Goal: Task Accomplishment & Management: Manage account settings

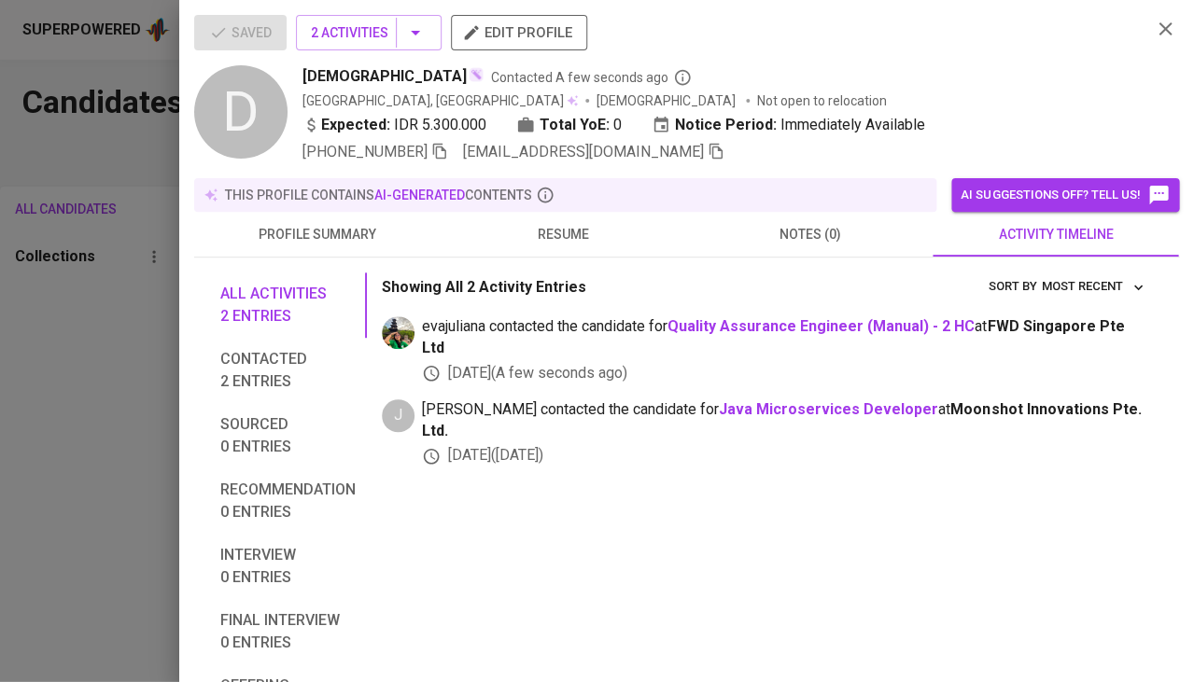
click at [73, 280] on div at bounding box center [597, 341] width 1194 height 682
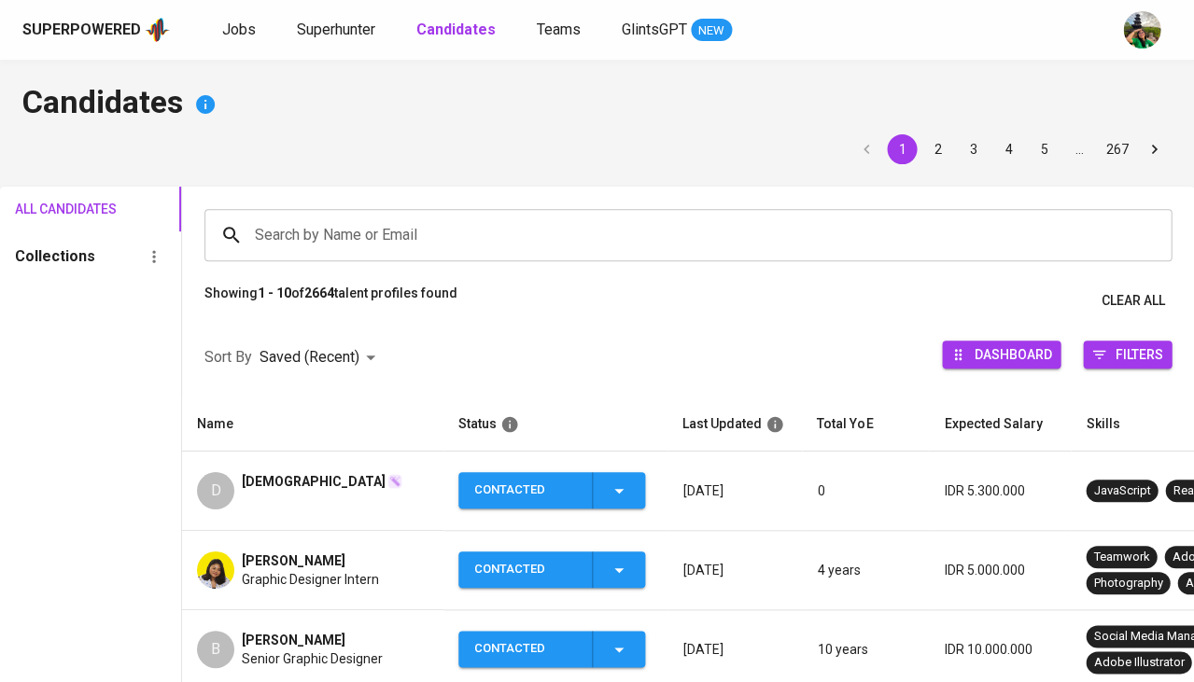
click at [317, 232] on input "Search by Name or Email" at bounding box center [692, 235] width 885 height 35
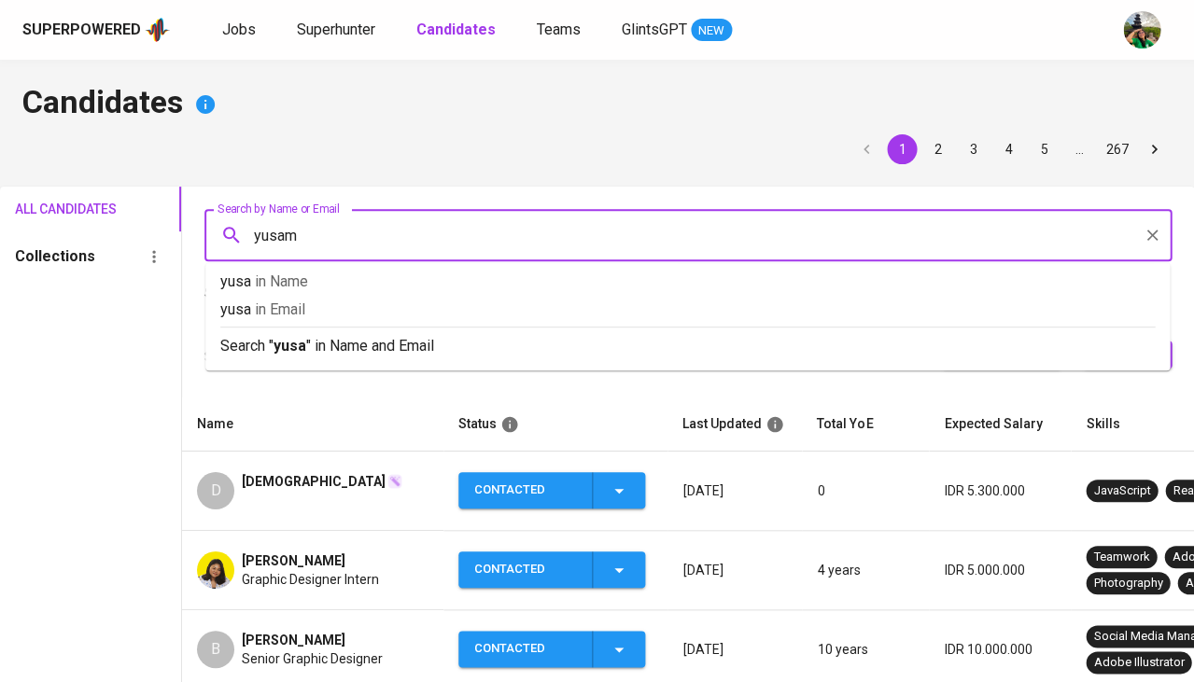
type input "yusama"
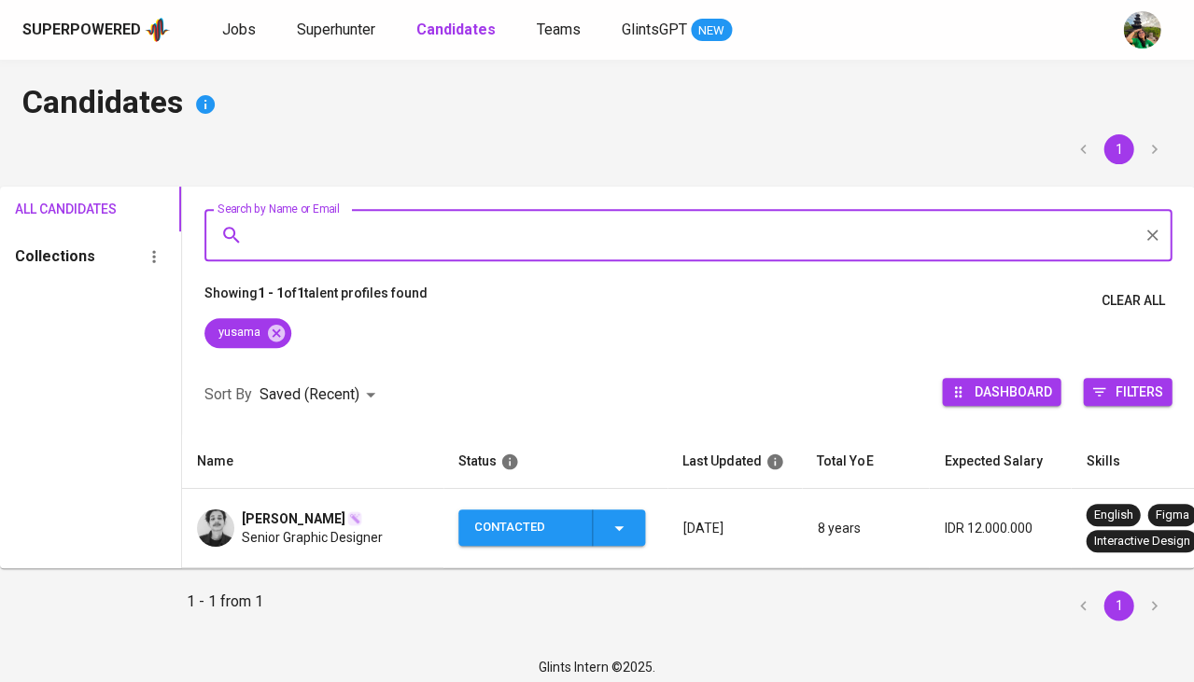
click at [296, 537] on span "Senior Graphic Designer" at bounding box center [312, 537] width 141 height 19
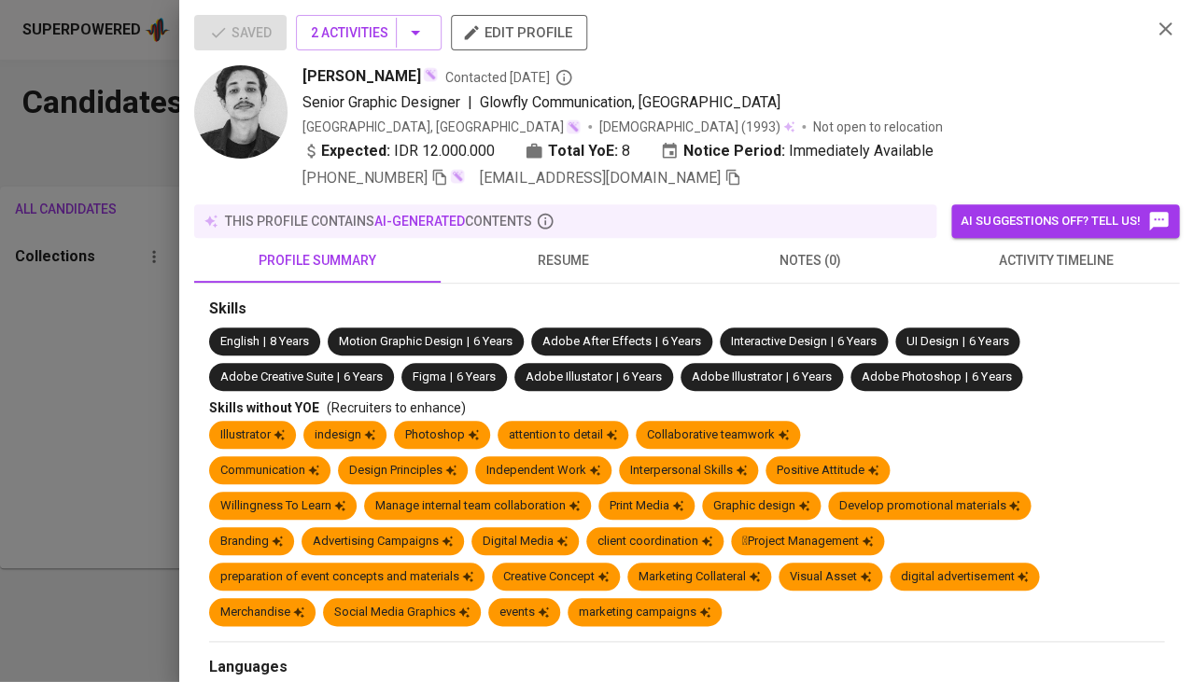
click at [654, 183] on span "hai.samsigner@gmail.com" at bounding box center [610, 178] width 261 height 22
click at [725, 170] on icon "button" at bounding box center [733, 177] width 17 height 17
click at [1006, 257] on span "activity timeline" at bounding box center [1056, 260] width 224 height 23
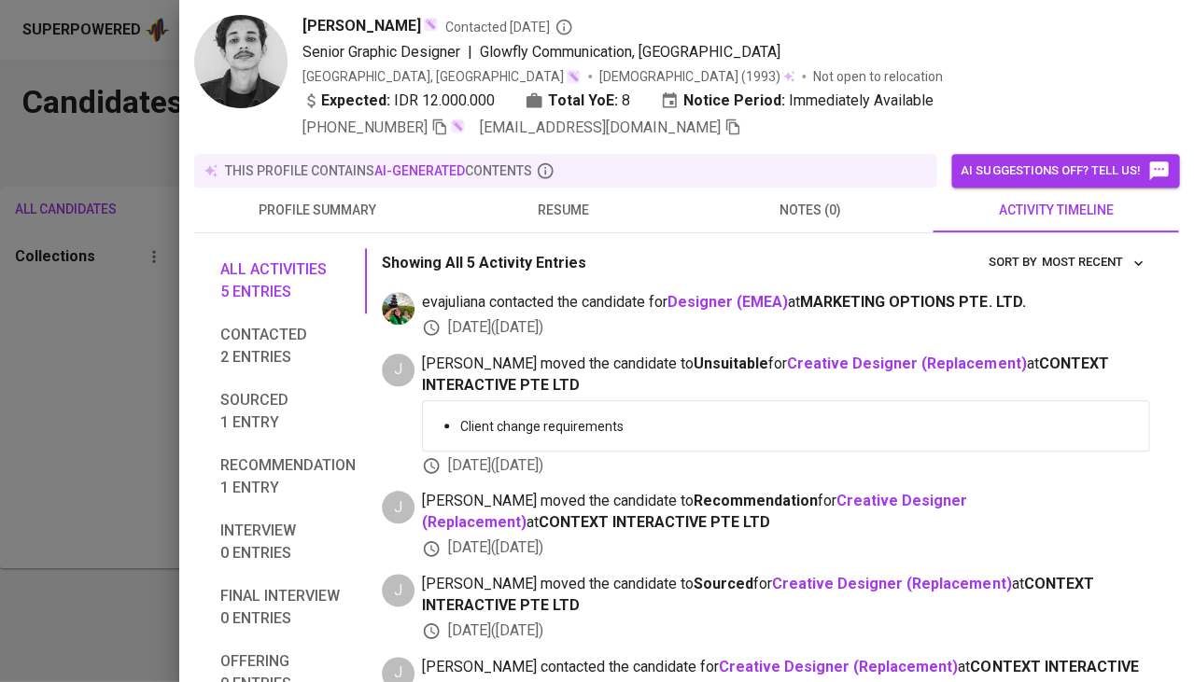
scroll to position [113, 0]
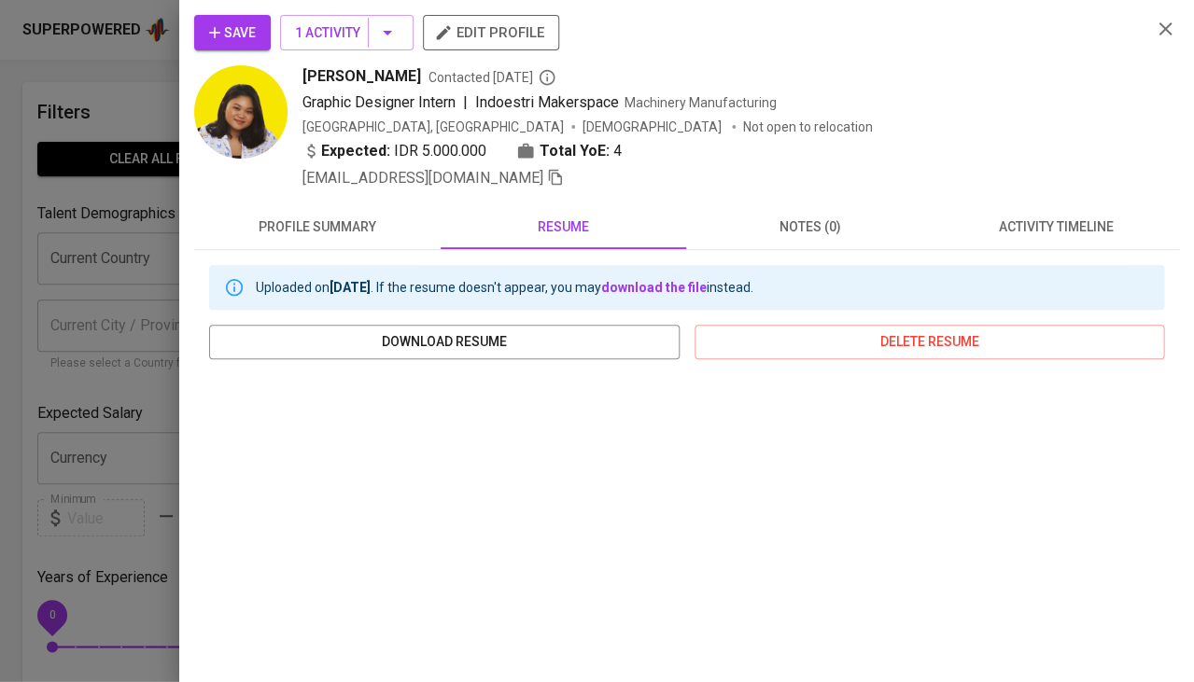
scroll to position [278, 0]
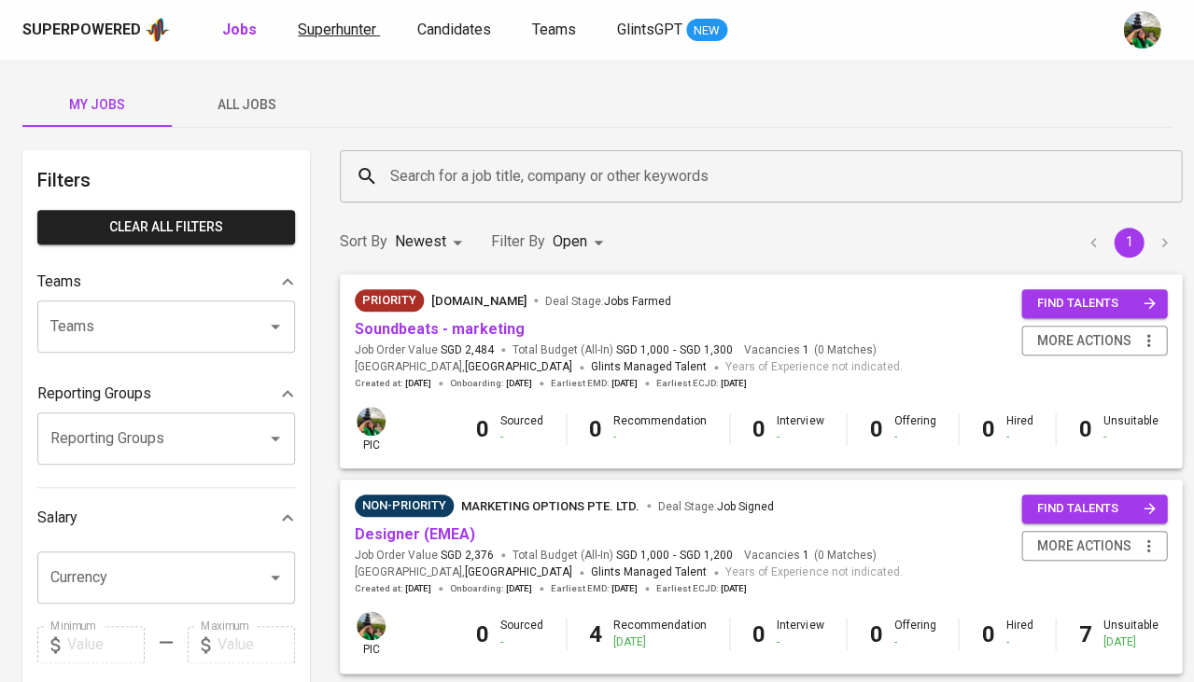
click at [317, 40] on link "Superhunter" at bounding box center [339, 30] width 82 height 23
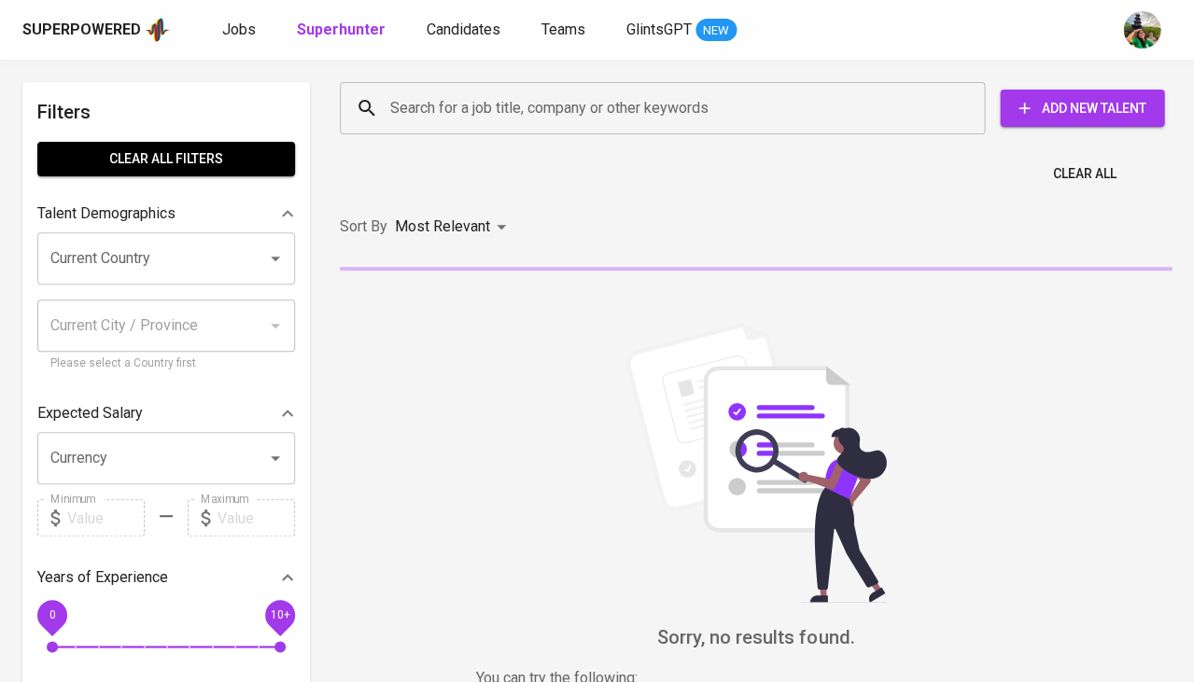
click at [464, 93] on input "Search for a job title, company or other keywords" at bounding box center [667, 108] width 563 height 35
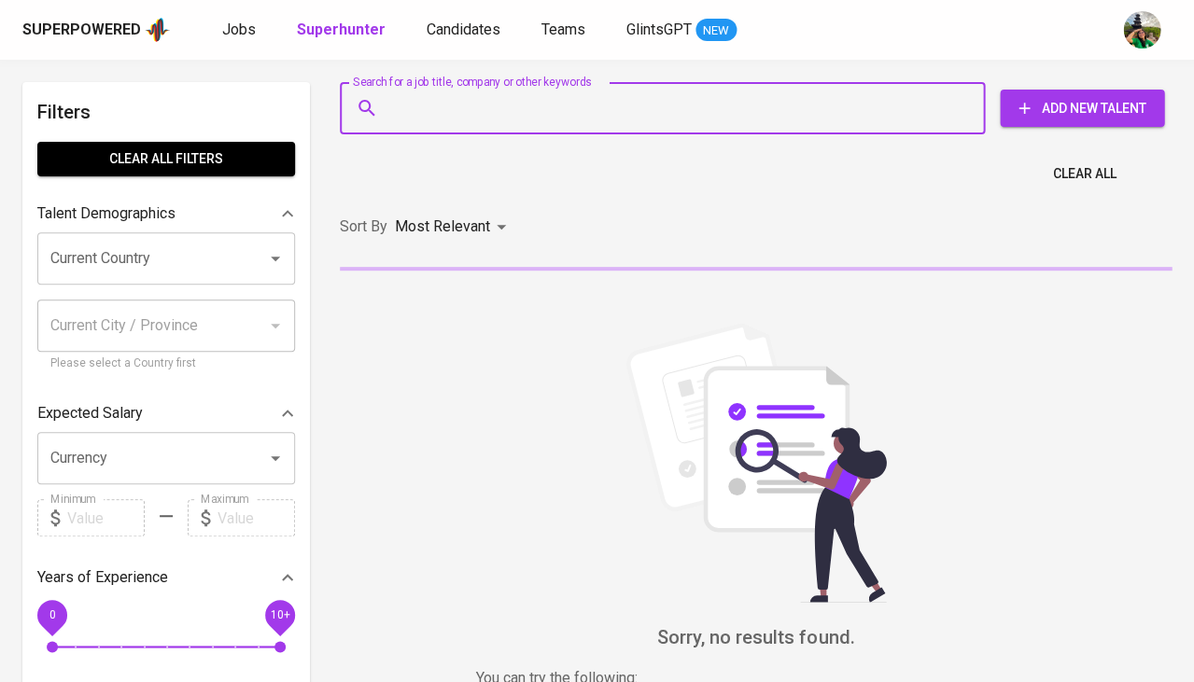
paste input "Novaandriana.kartawijaya@gmail .com"
type input "Novaandriana.kartawijaya@gmail .com"
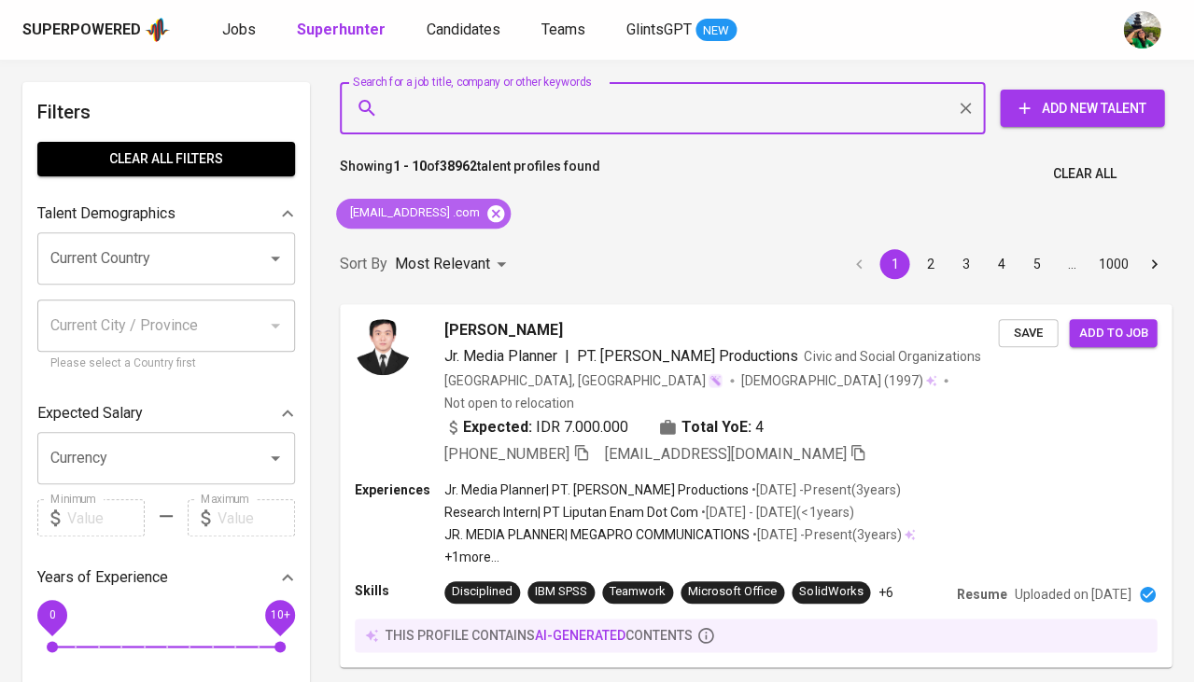
click at [506, 211] on icon at bounding box center [495, 214] width 21 height 21
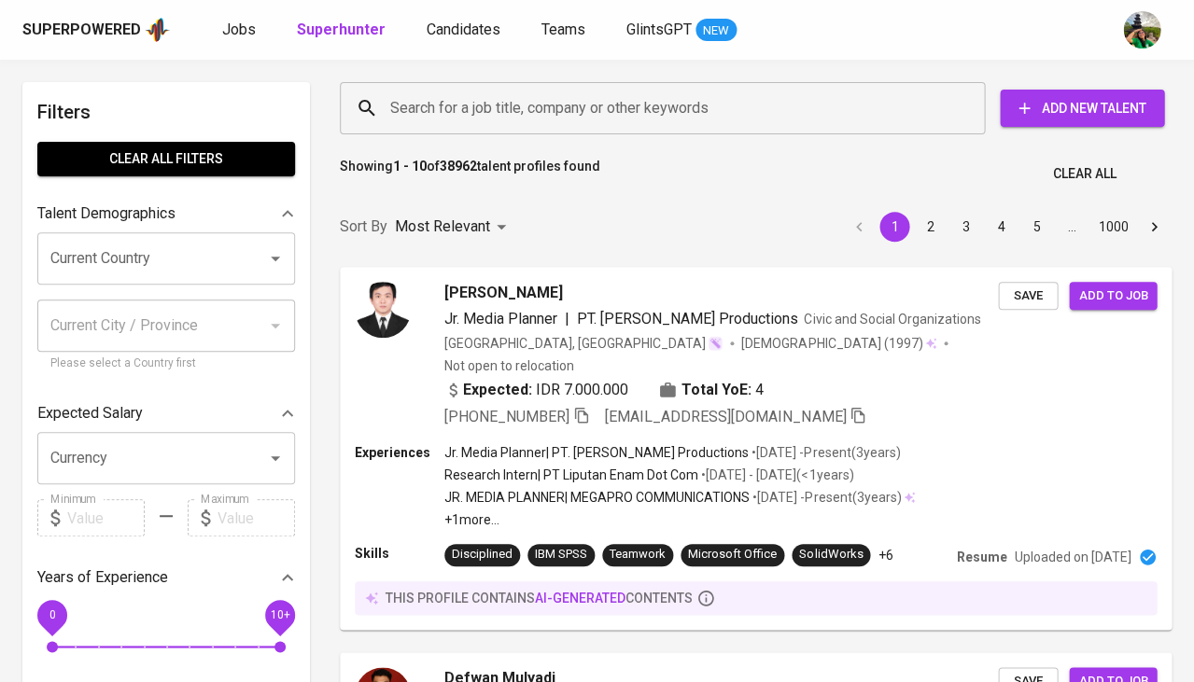
click at [491, 124] on input "Search for a job title, company or other keywords" at bounding box center [667, 108] width 563 height 35
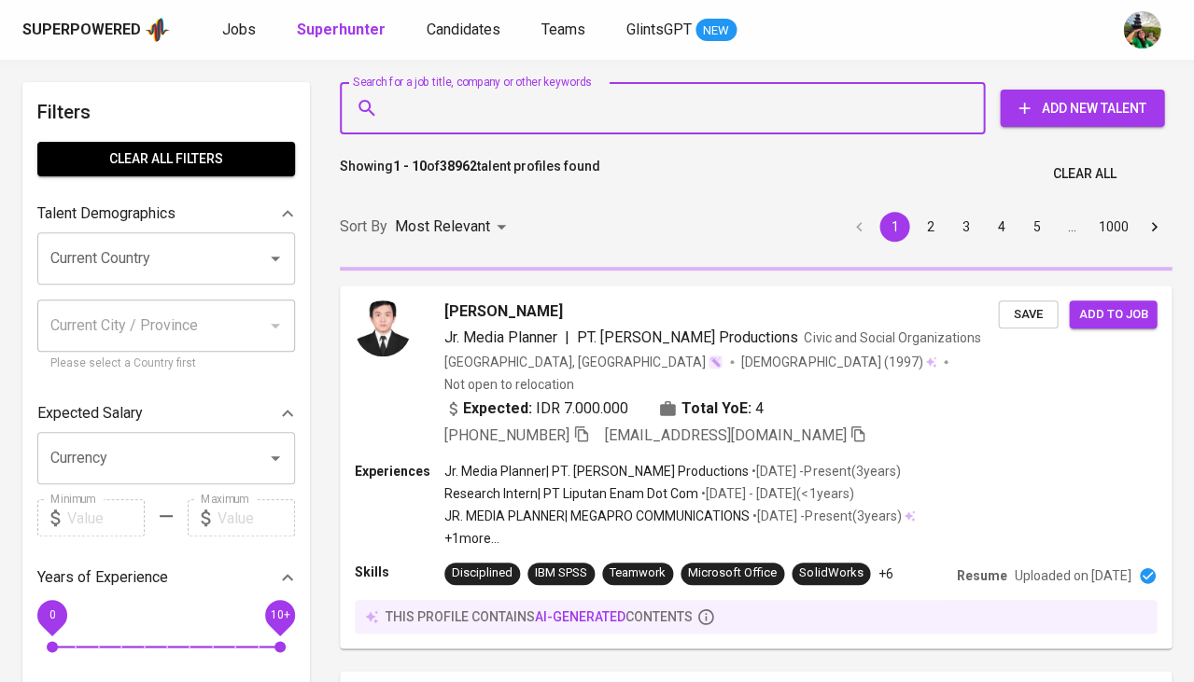
paste input "Novaandriana.kartawijaya@gmail .com"
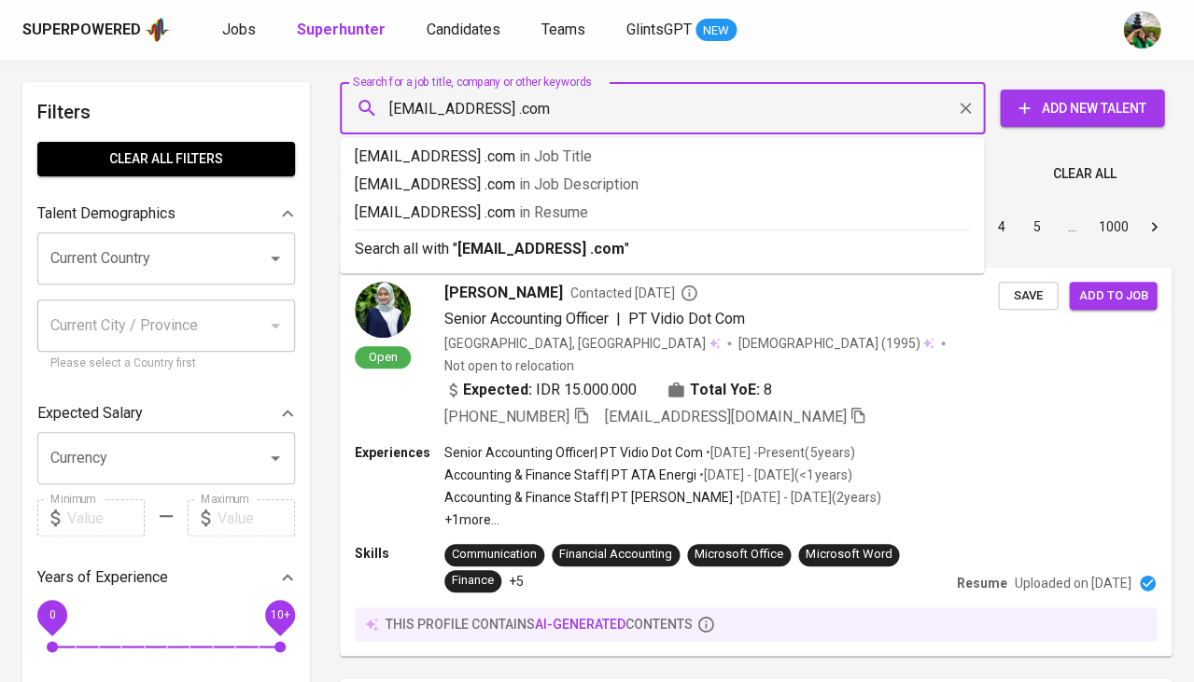
click at [615, 107] on input "Novaandriana.kartawijaya@gmail .com" at bounding box center [667, 108] width 563 height 35
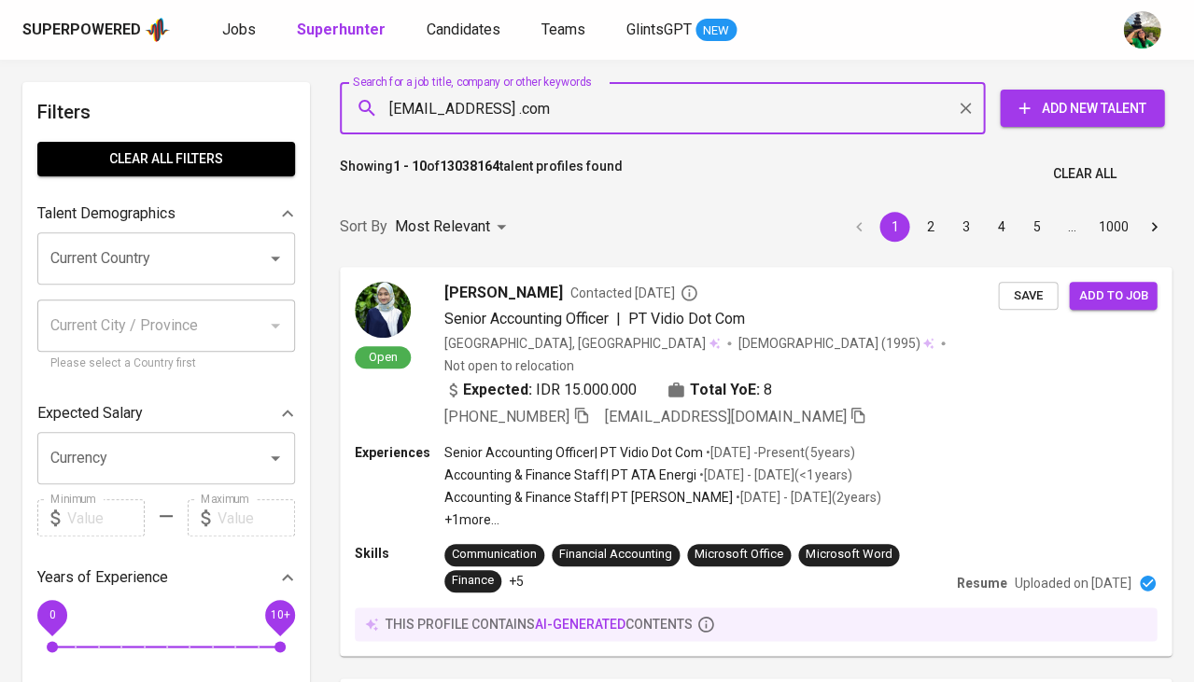
type input "Novaandriana.kartawijaya@gmail.com"
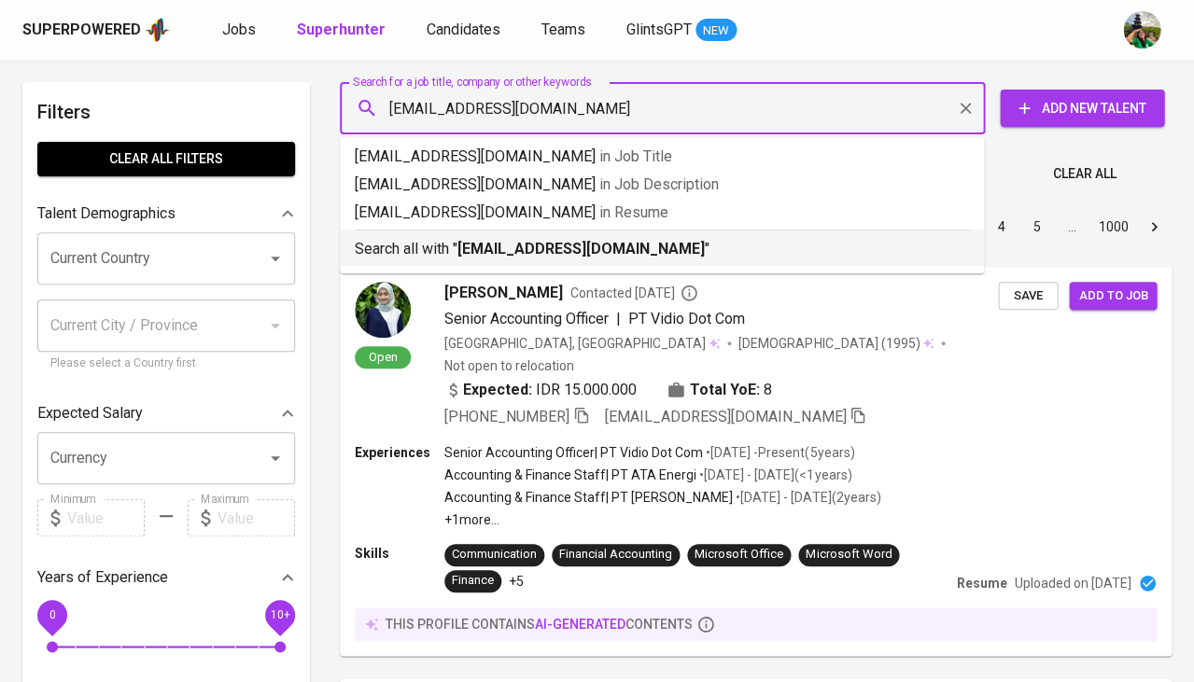
click at [659, 244] on b "Novaandriana.kartawijaya@gmail.com" at bounding box center [580, 249] width 247 height 18
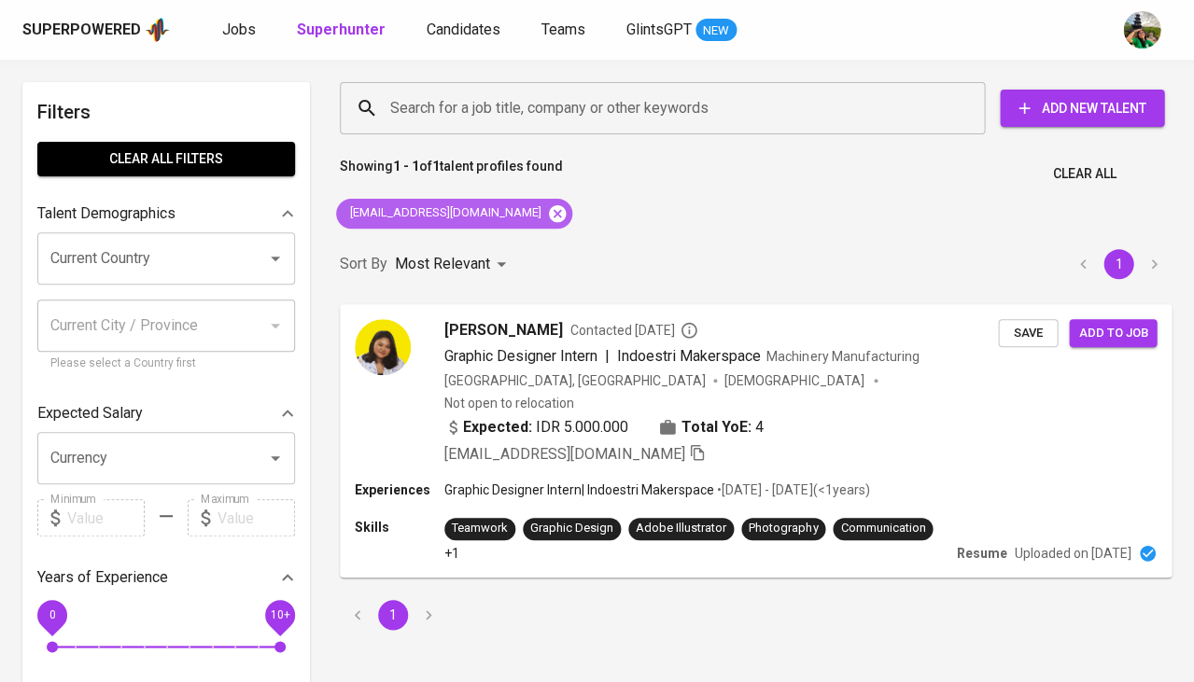
click at [549, 215] on icon at bounding box center [557, 212] width 17 height 17
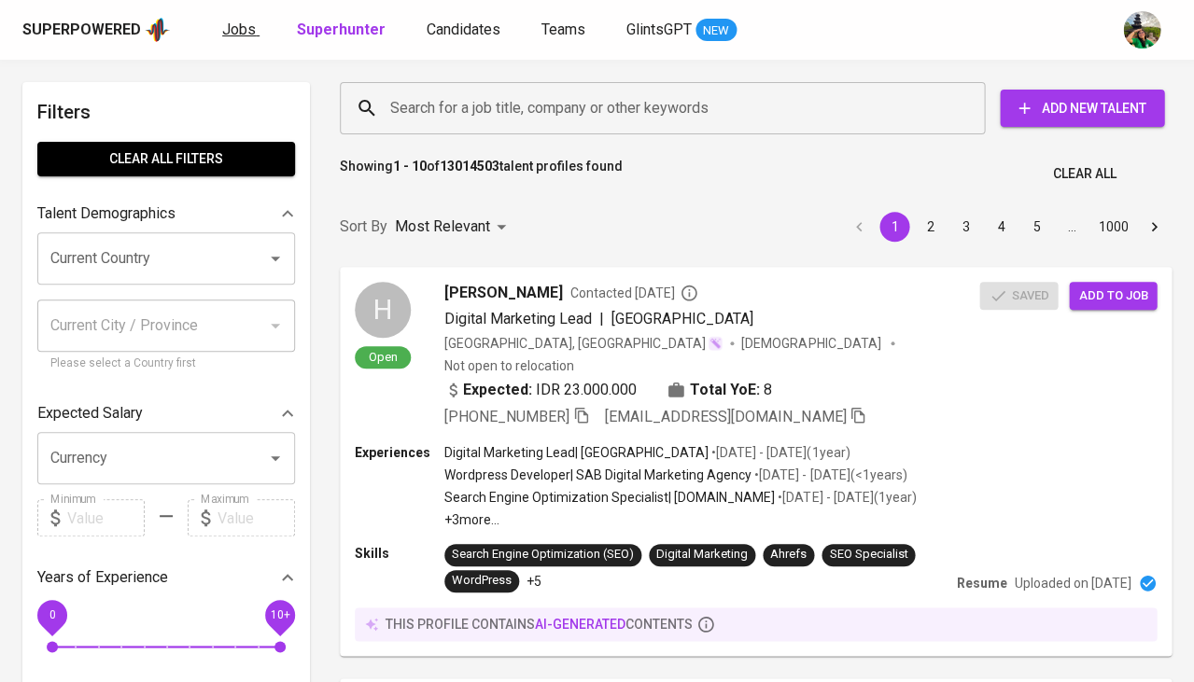
click at [237, 29] on span "Jobs" at bounding box center [239, 30] width 34 height 18
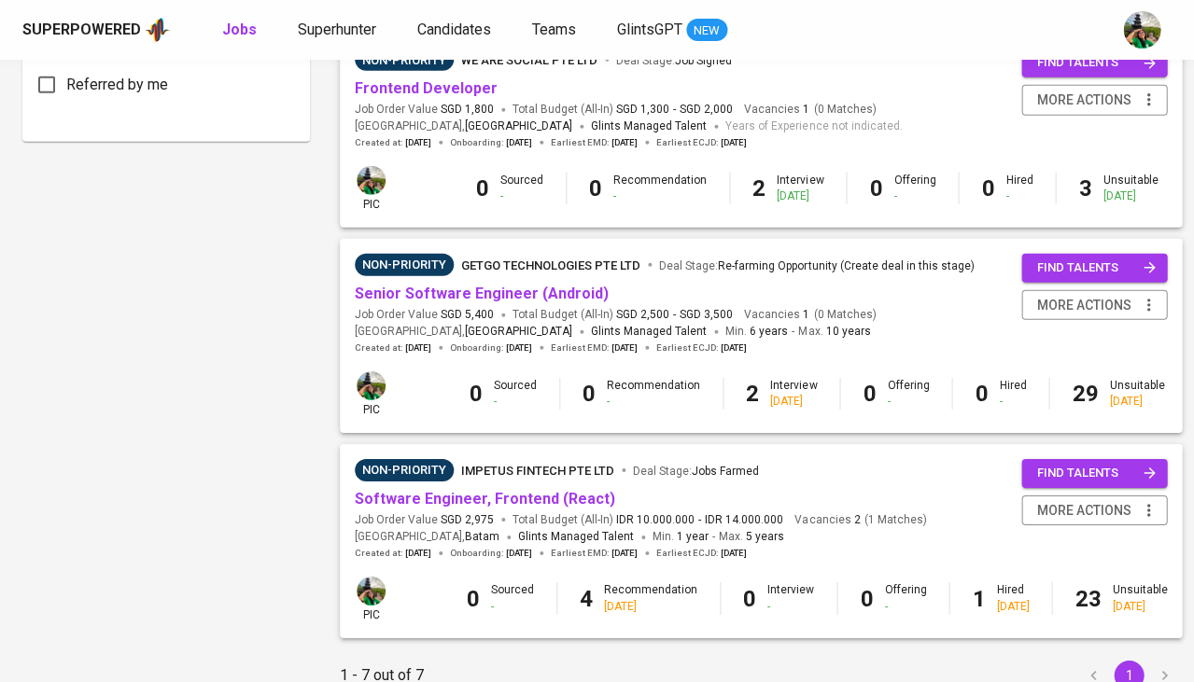
scroll to position [1063, 0]
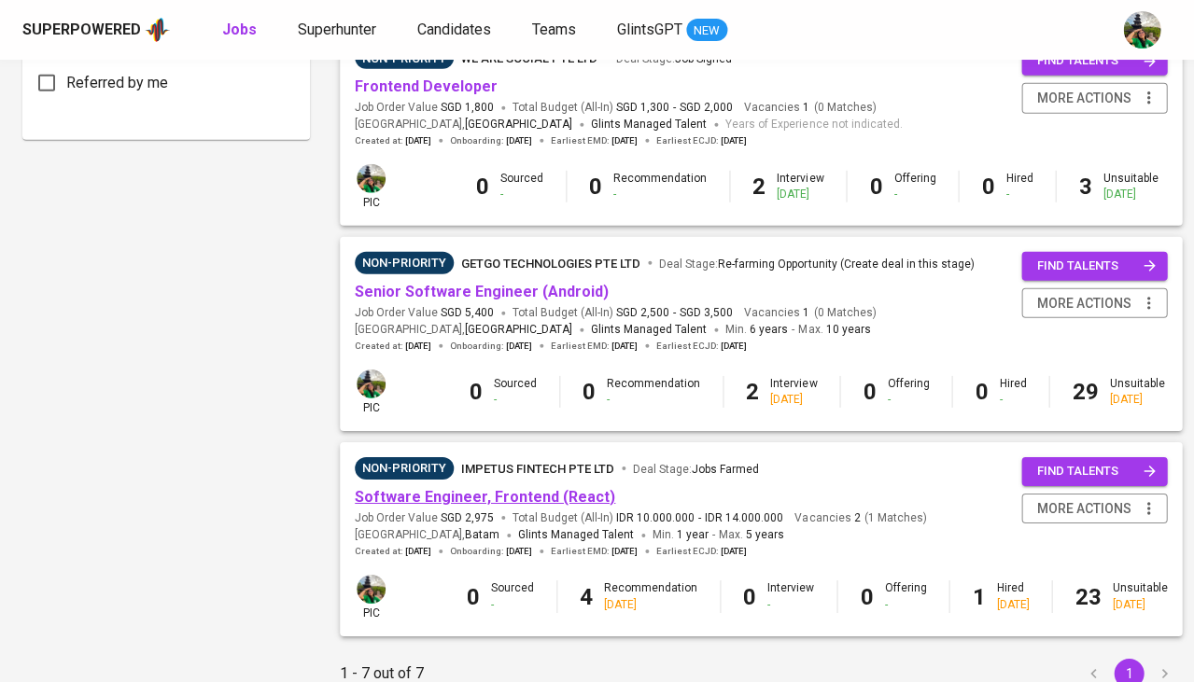
click at [462, 488] on link "Software Engineer, Frontend (React)" at bounding box center [485, 497] width 260 height 18
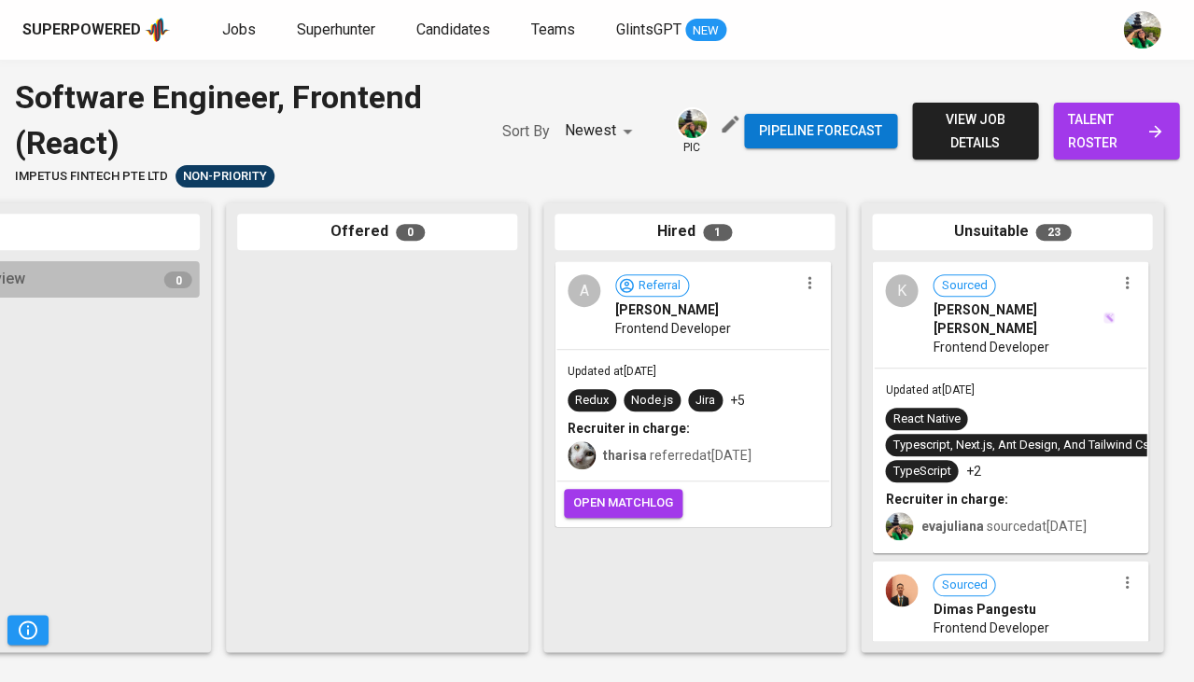
scroll to position [0, 1030]
click at [1104, 136] on span "talent roster" at bounding box center [1116, 131] width 96 height 46
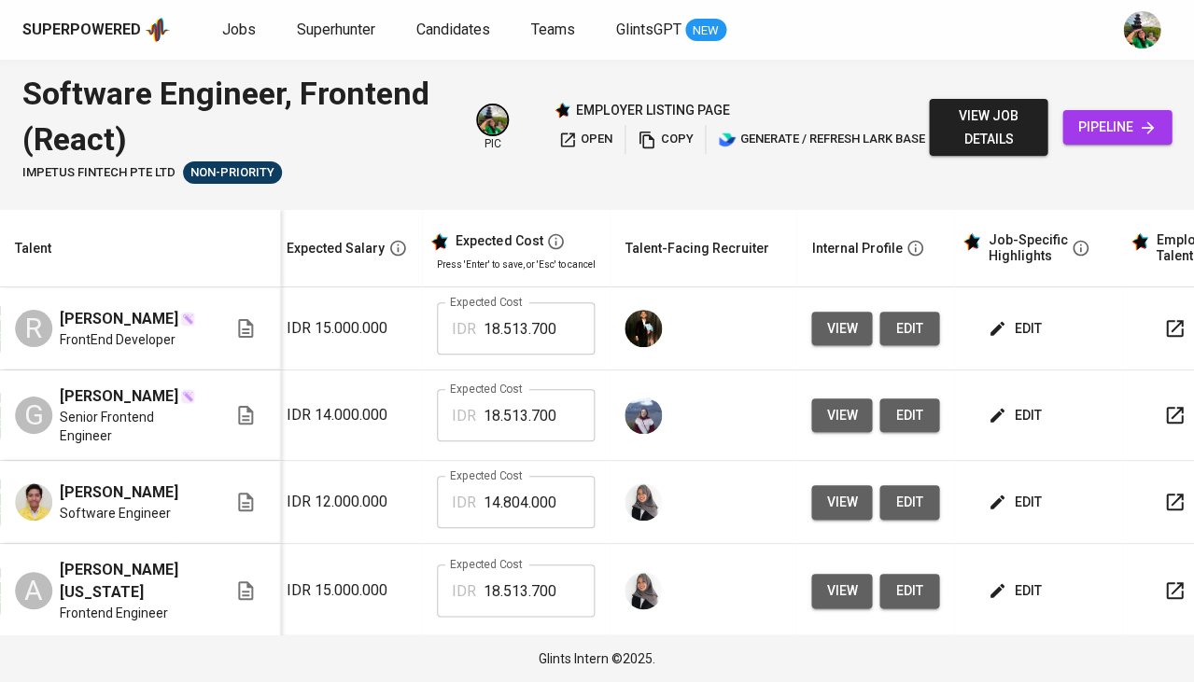
scroll to position [0, 405]
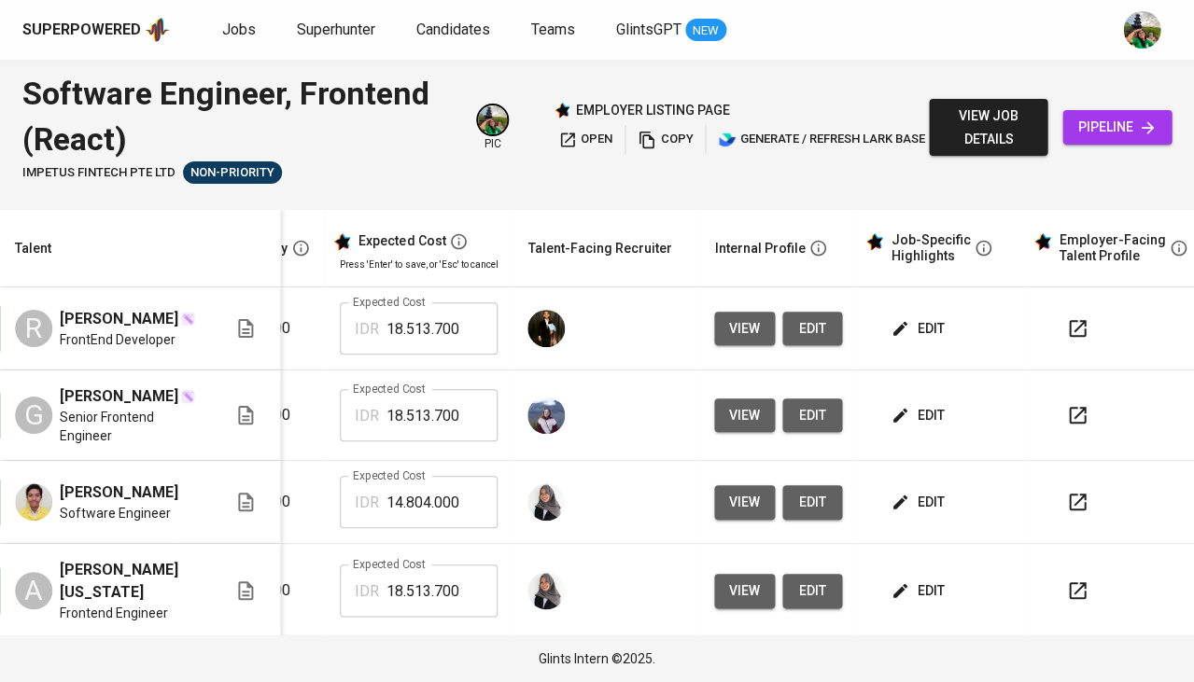
click at [741, 314] on button "view" at bounding box center [744, 329] width 61 height 35
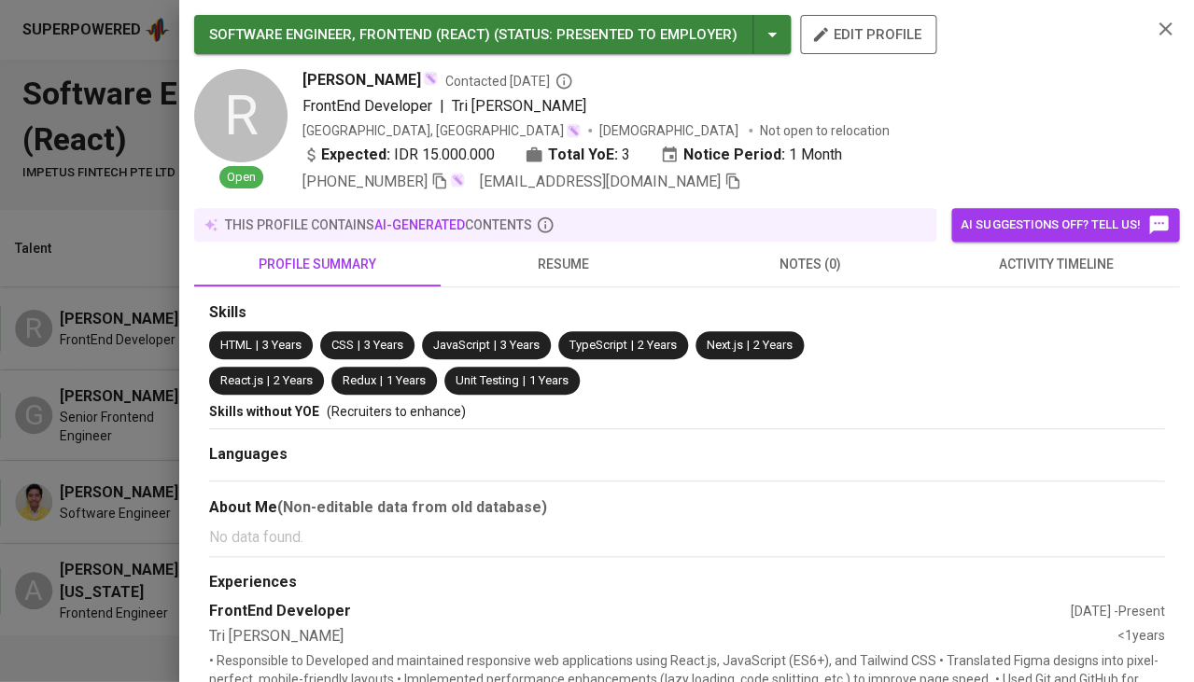
click at [592, 270] on span "resume" at bounding box center [564, 264] width 224 height 23
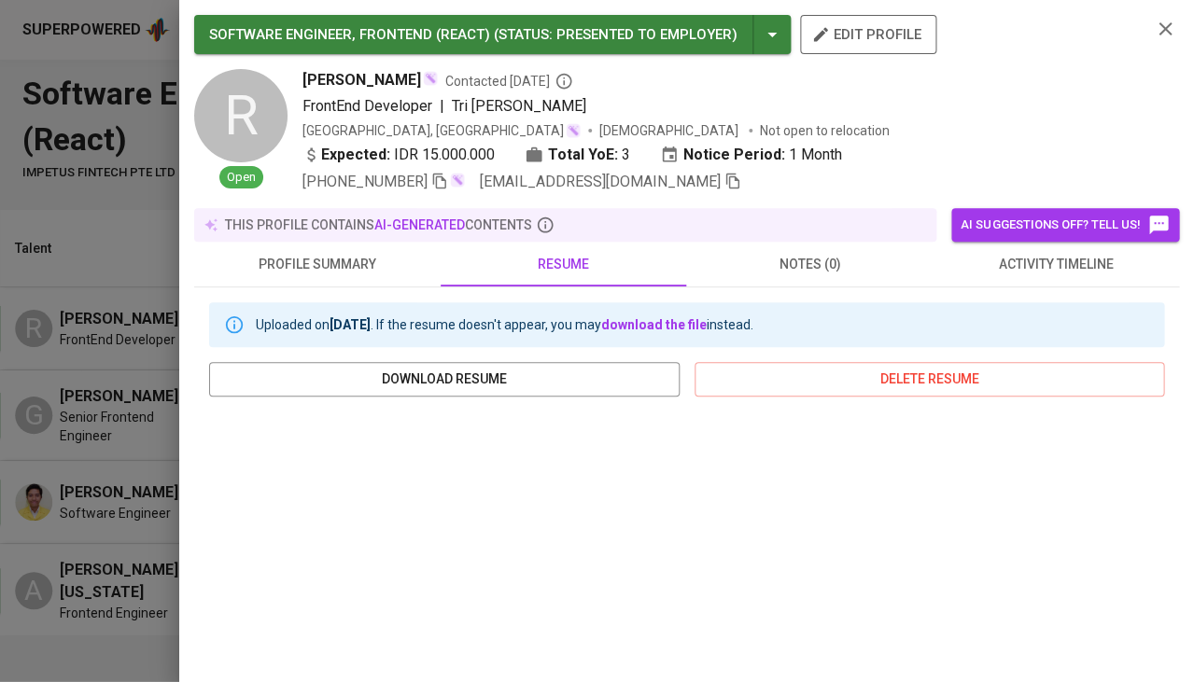
scroll to position [161, 0]
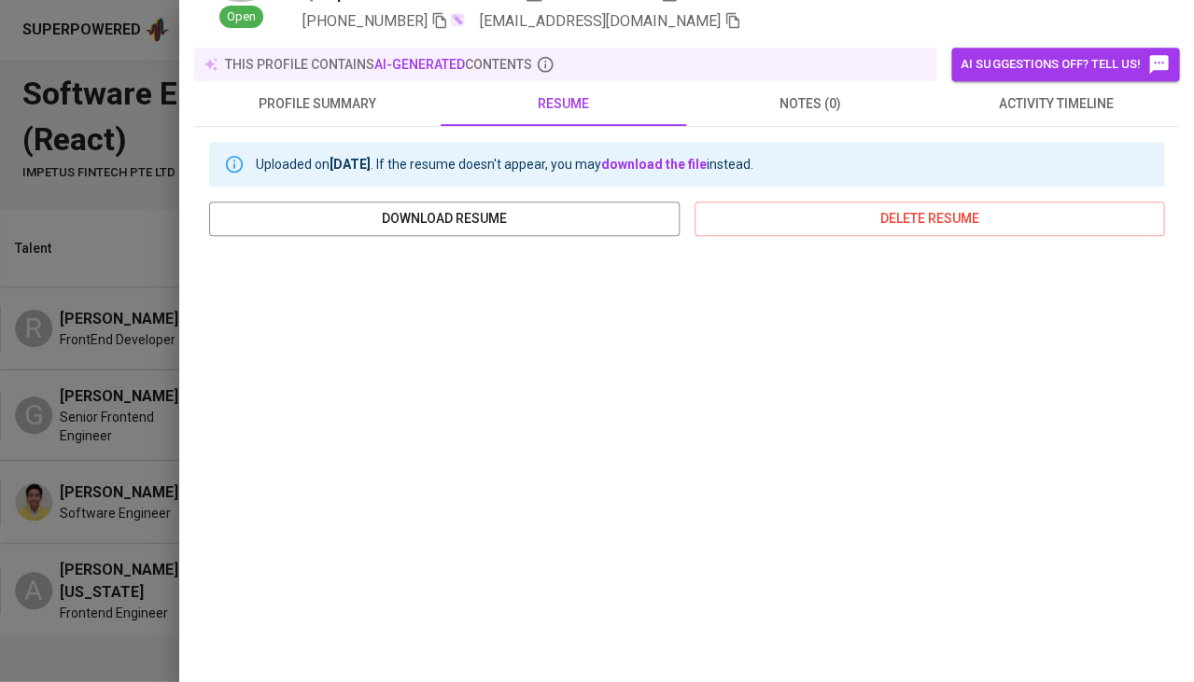
click at [59, 408] on div at bounding box center [597, 341] width 1194 height 682
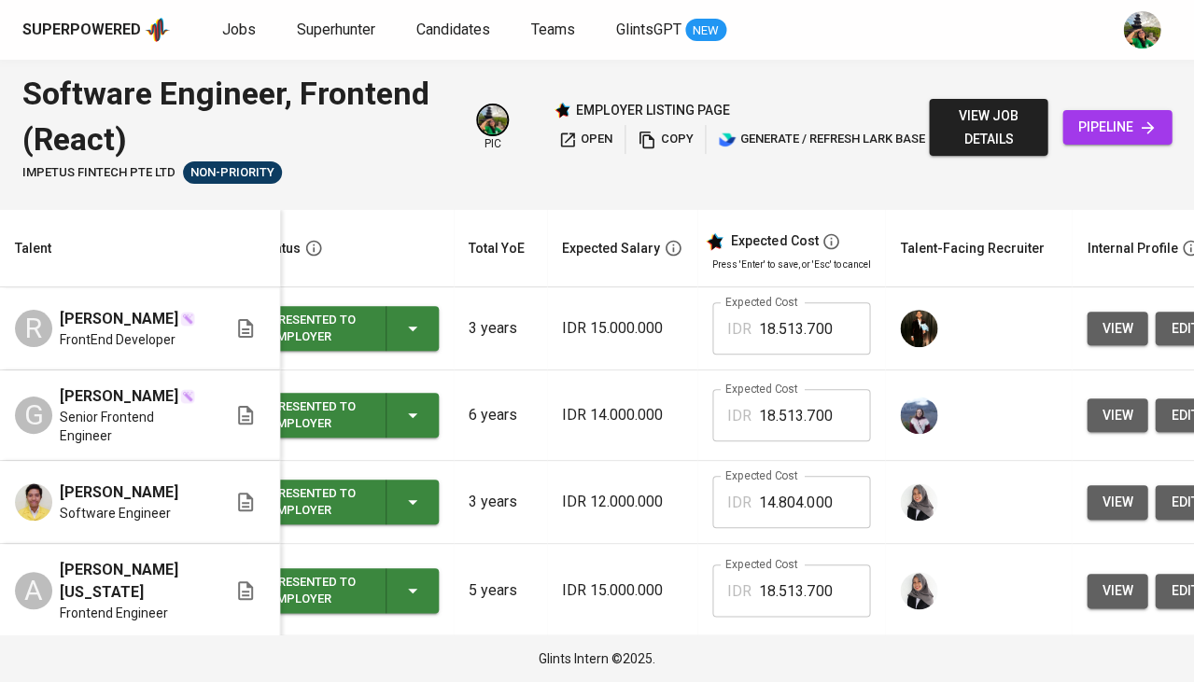
scroll to position [0, 0]
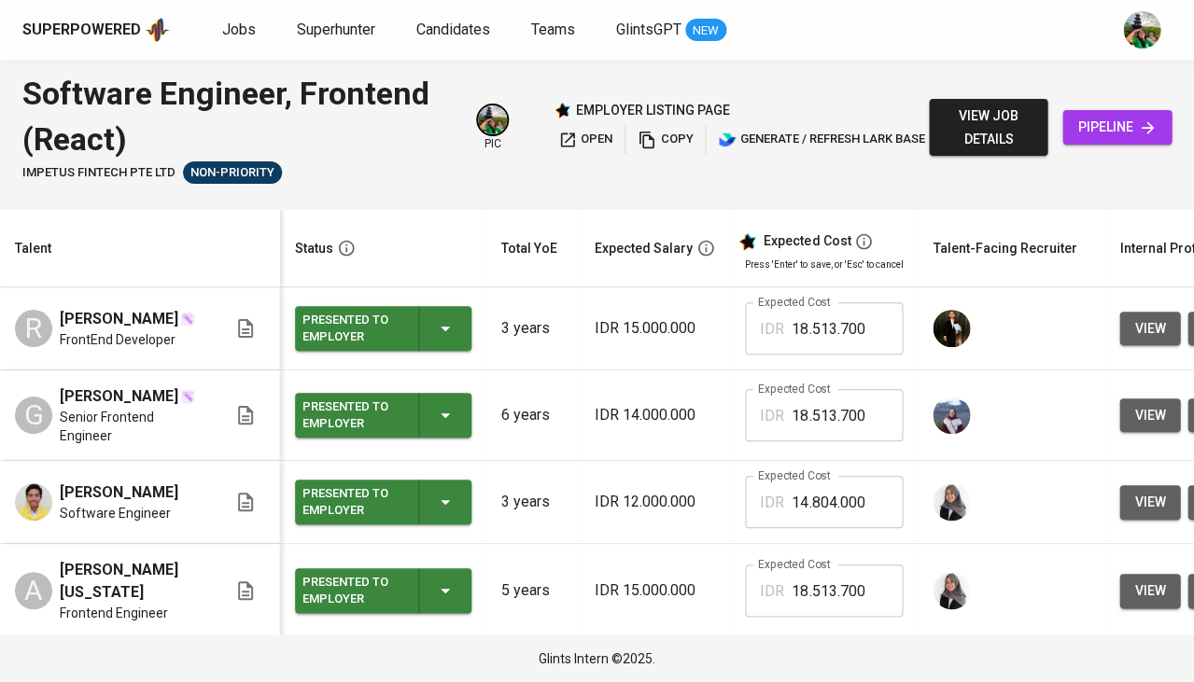
click at [455, 413] on div "Presented to Employer" at bounding box center [383, 415] width 162 height 45
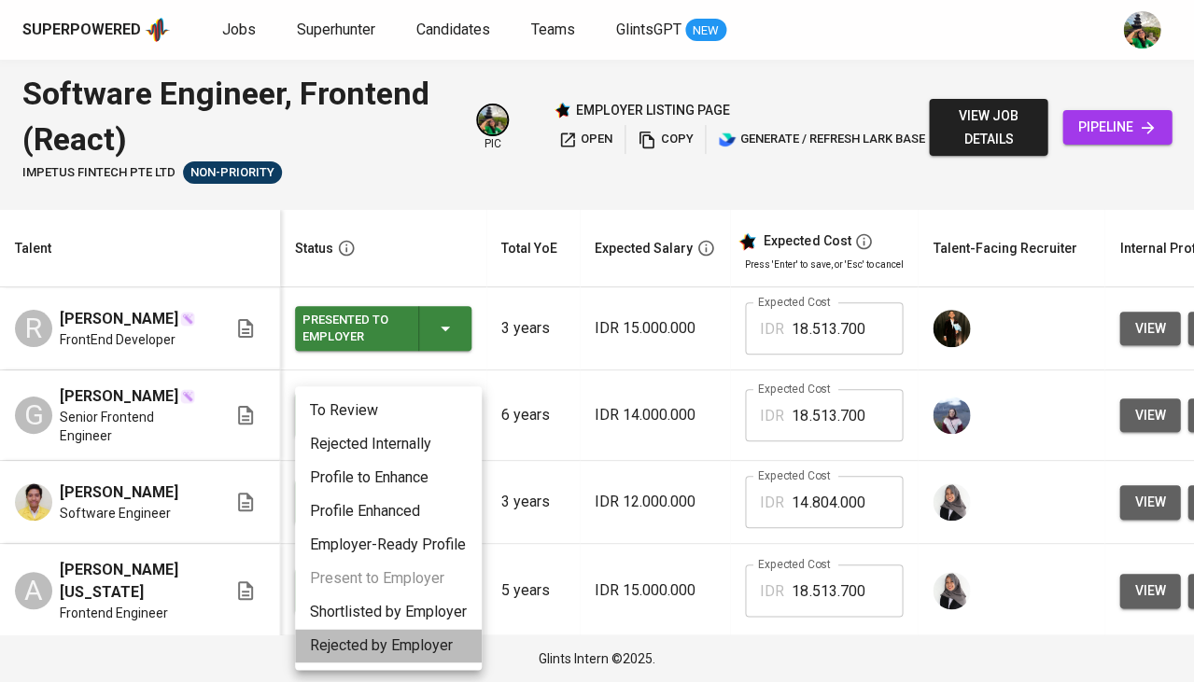
click at [389, 642] on li "Rejected by Employer" at bounding box center [388, 646] width 187 height 34
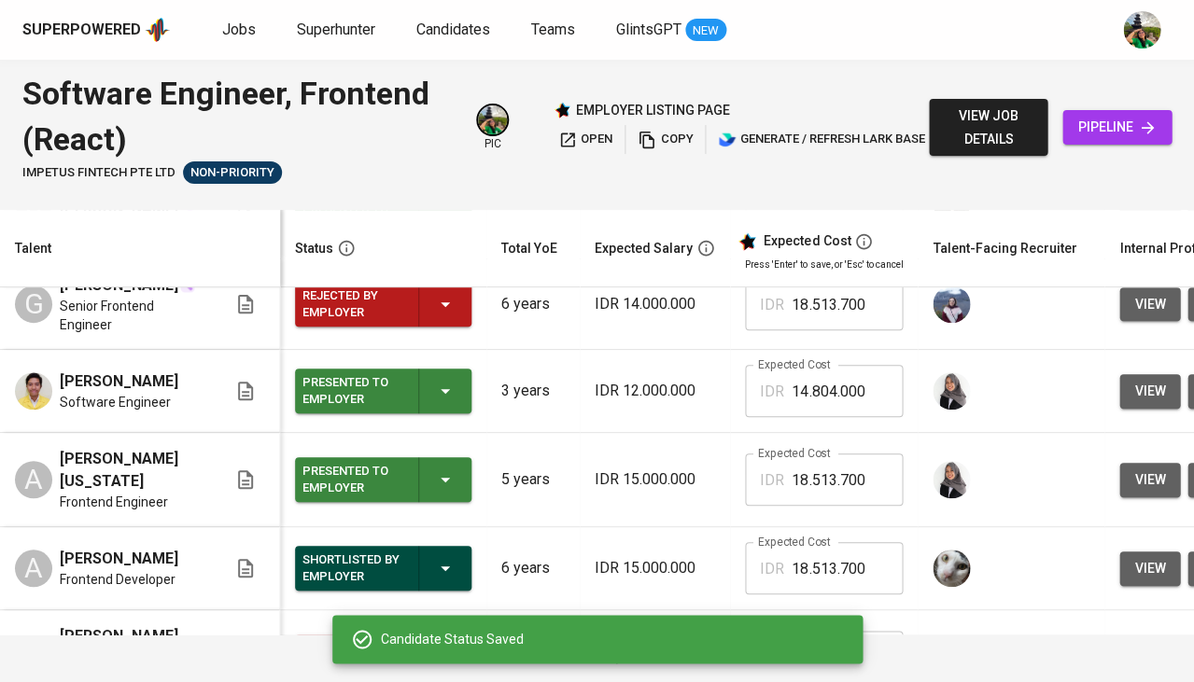
scroll to position [112, 0]
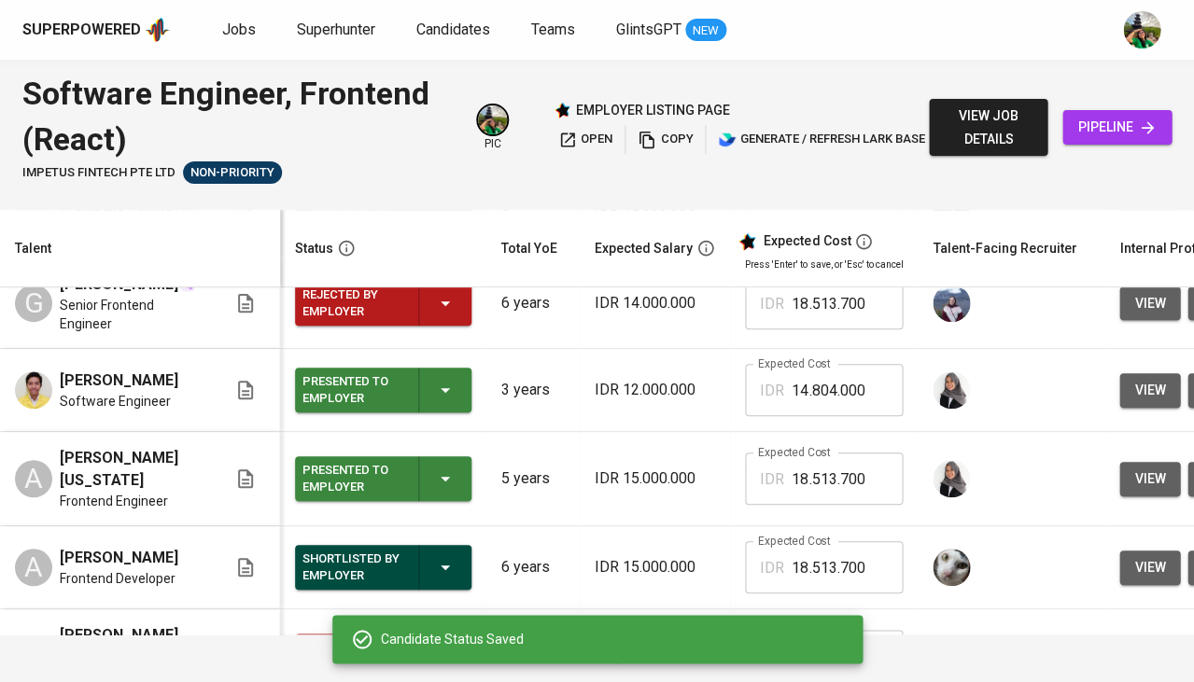
click at [452, 471] on icon "button" at bounding box center [445, 479] width 22 height 22
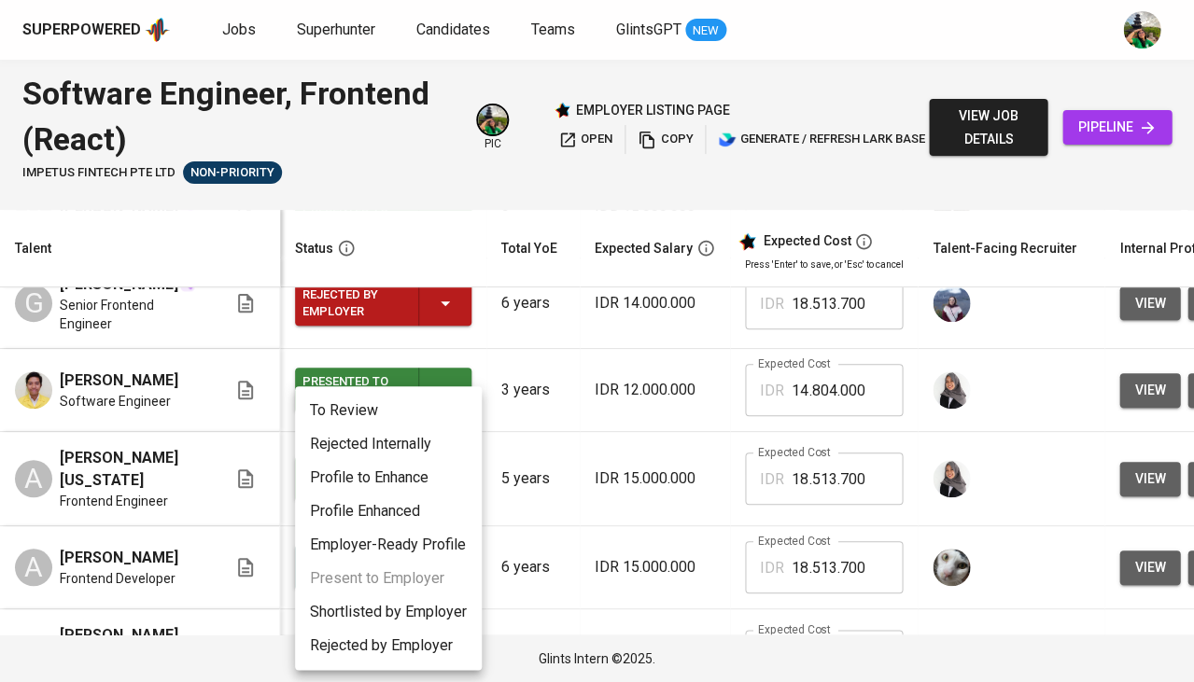
click at [379, 636] on li "Rejected by Employer" at bounding box center [388, 646] width 187 height 34
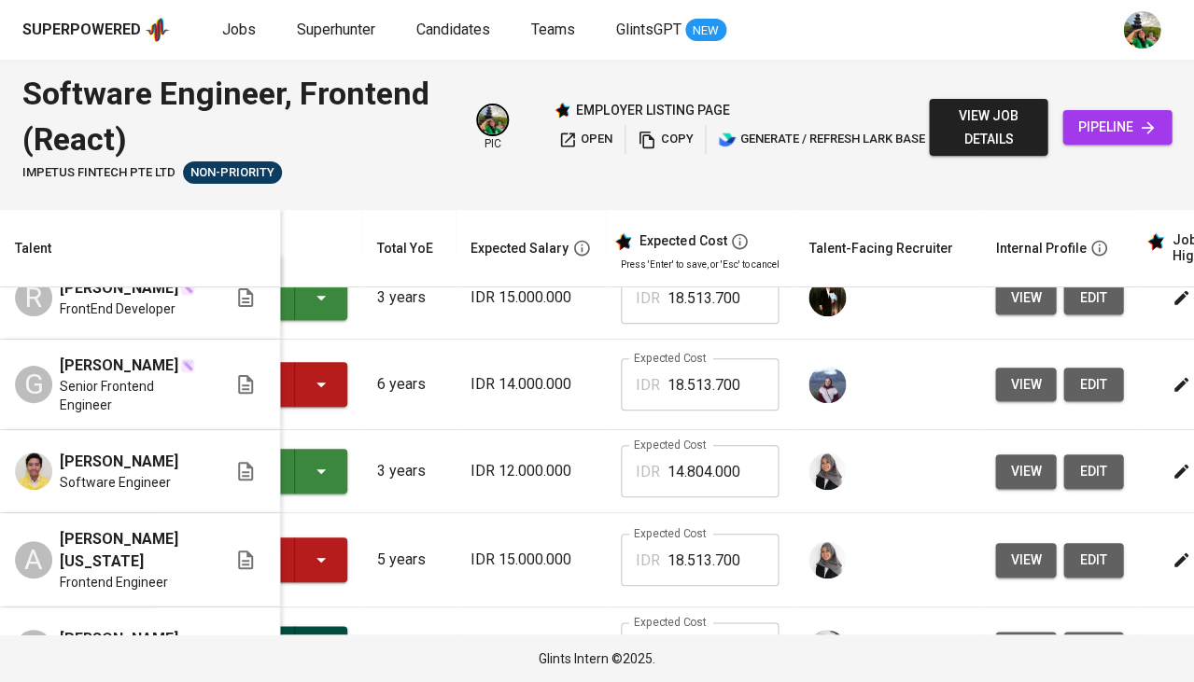
scroll to position [0, 376]
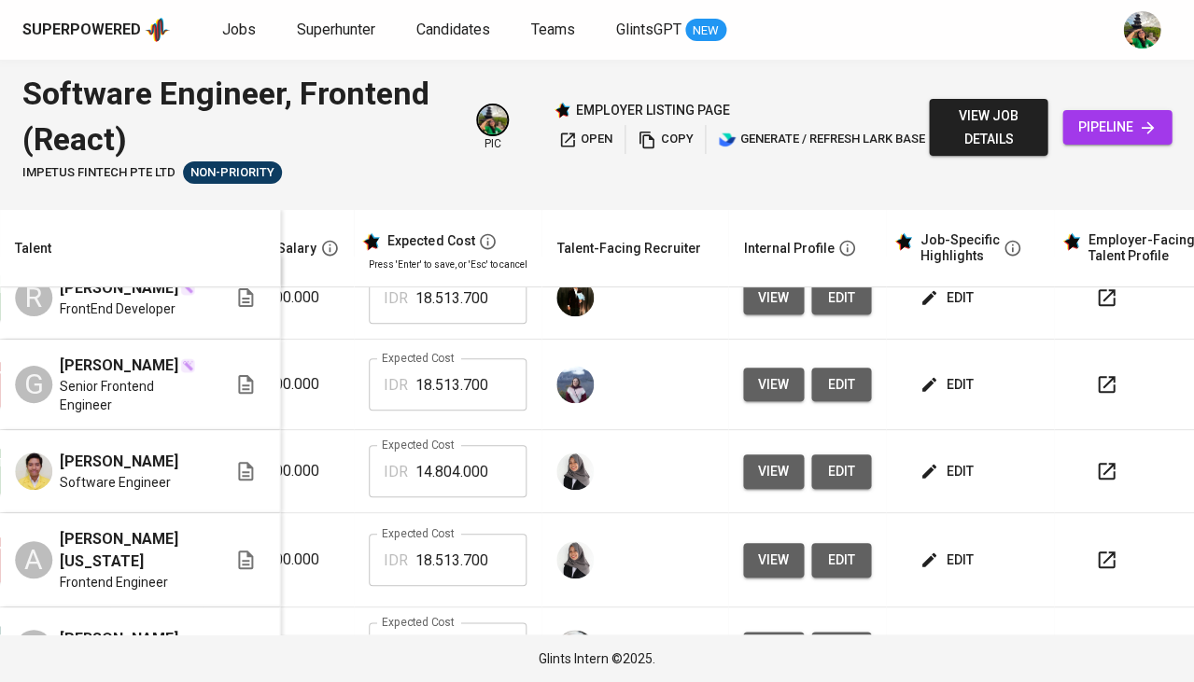
click at [766, 462] on span "view" at bounding box center [773, 471] width 31 height 23
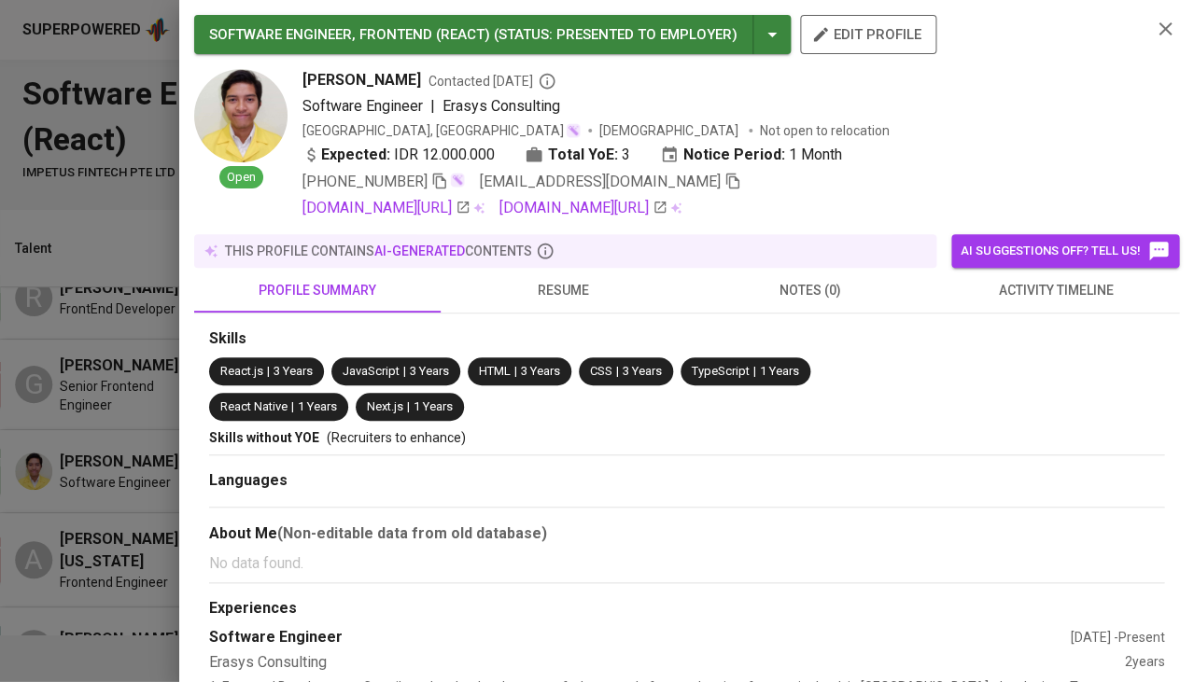
click at [577, 292] on span "resume" at bounding box center [564, 290] width 224 height 23
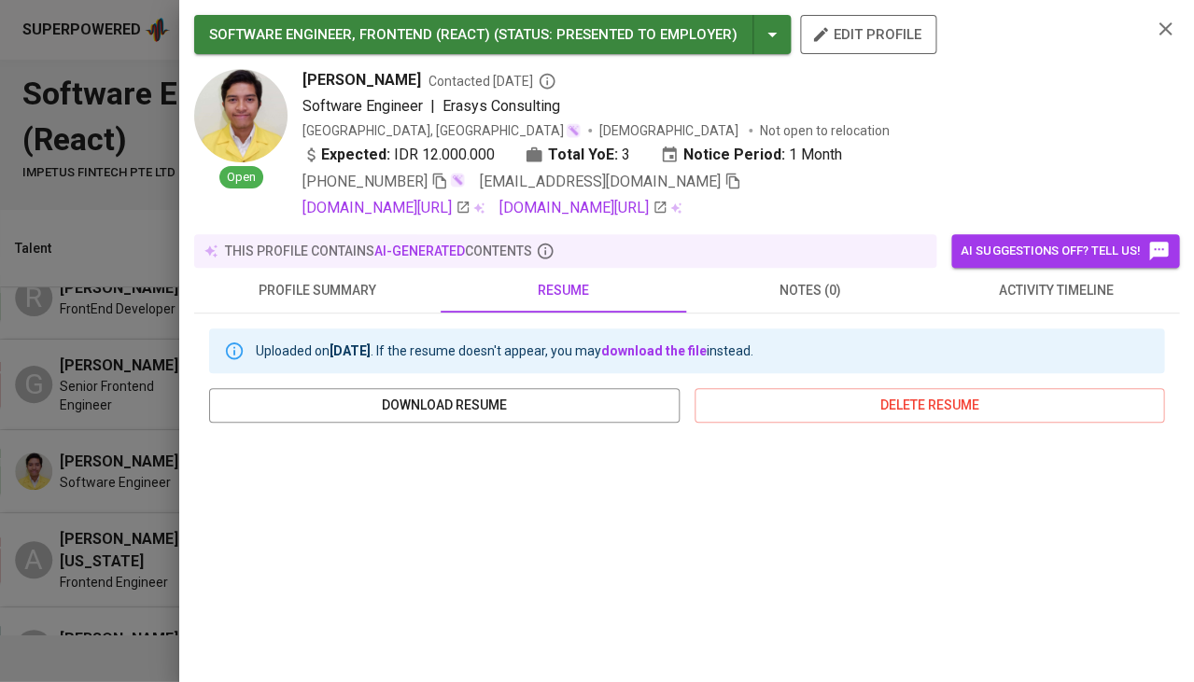
click at [91, 447] on div at bounding box center [597, 341] width 1194 height 682
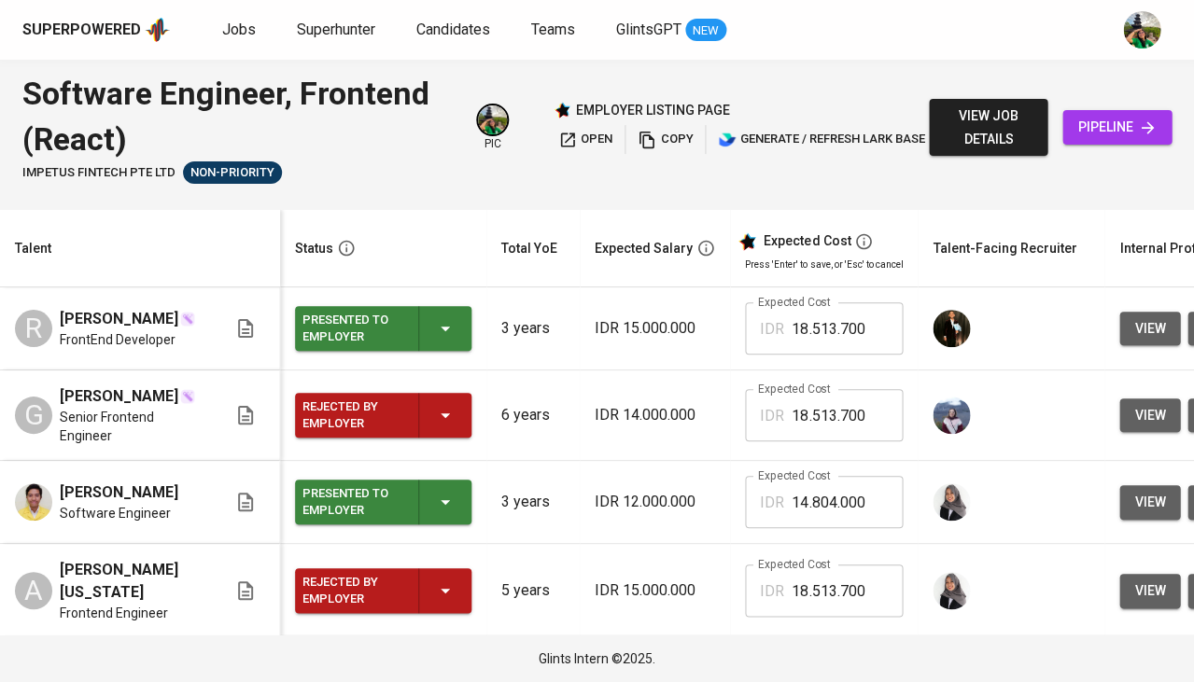
scroll to position [0, 0]
click at [579, 138] on span "open" at bounding box center [585, 139] width 54 height 21
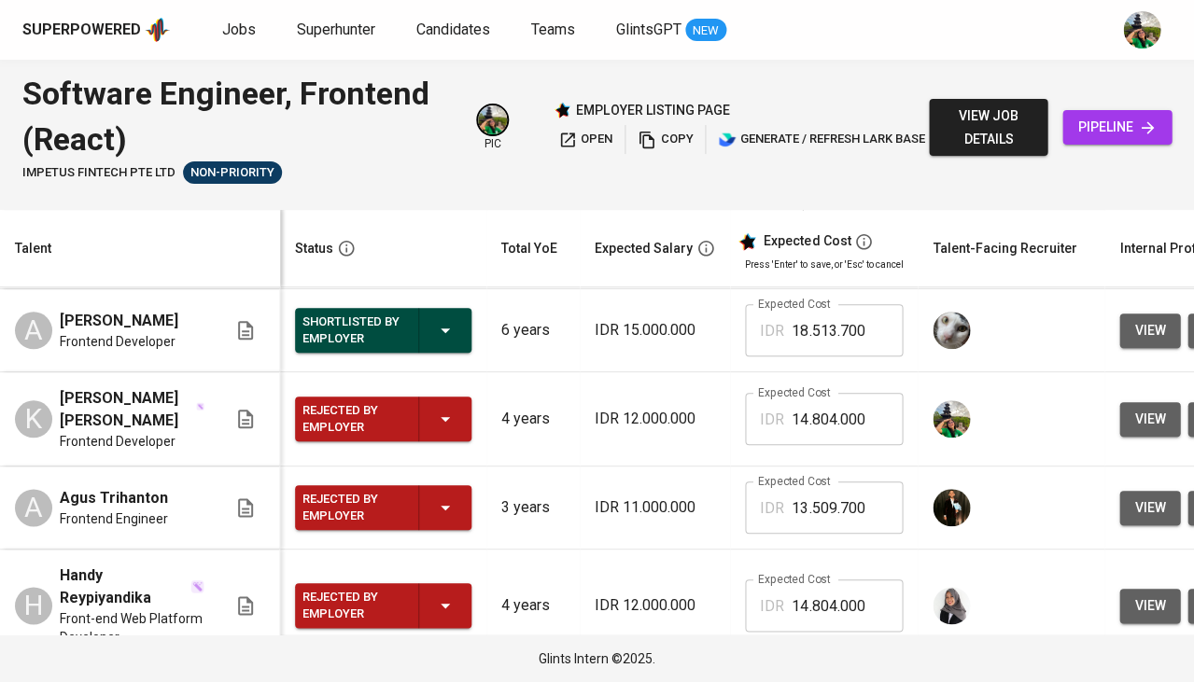
scroll to position [373, 0]
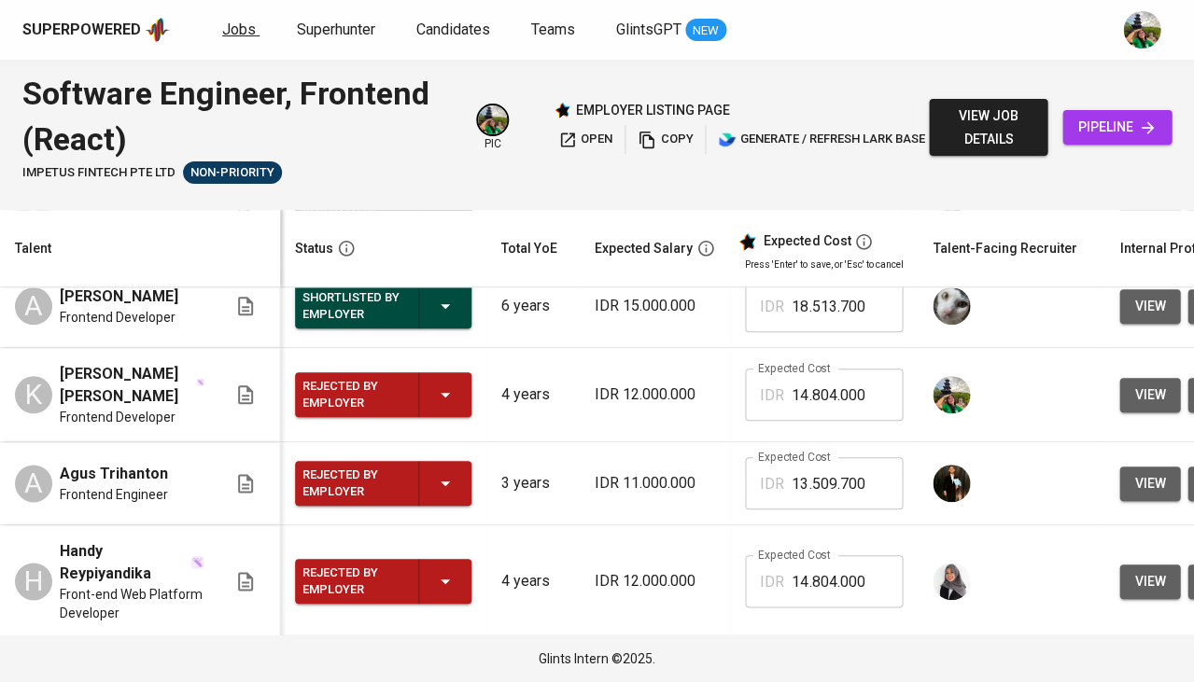
click at [235, 32] on span "Jobs" at bounding box center [239, 30] width 34 height 18
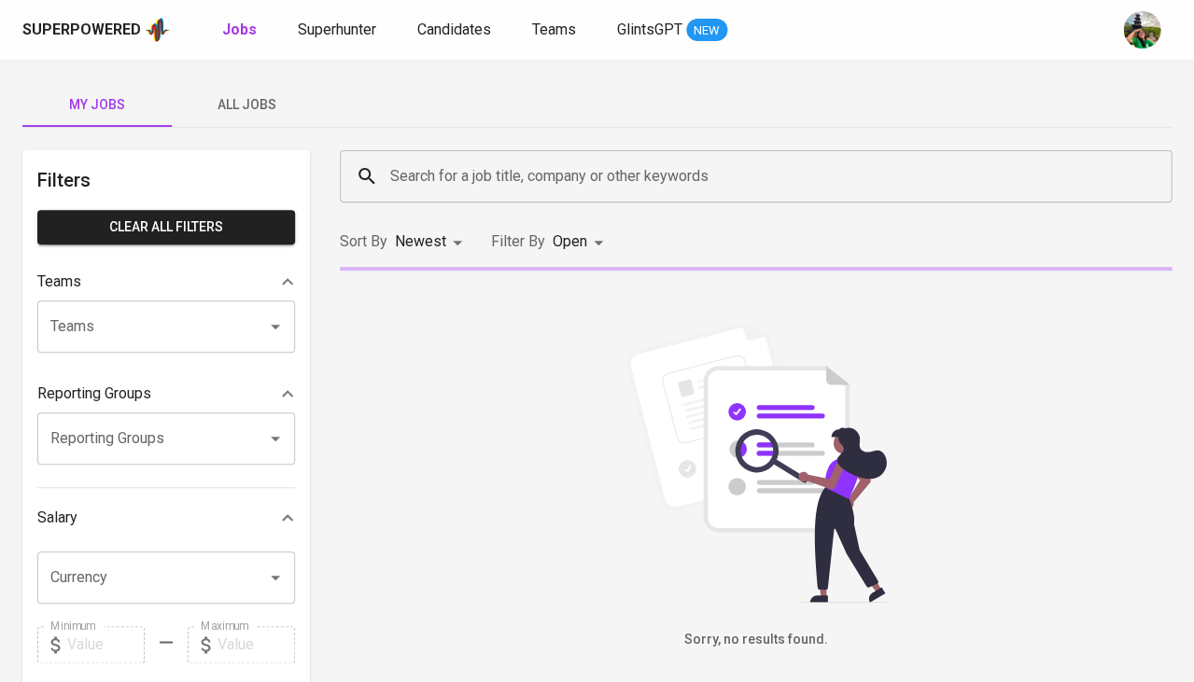
click at [235, 32] on b "Jobs" at bounding box center [239, 30] width 35 height 18
type input "OPEN"
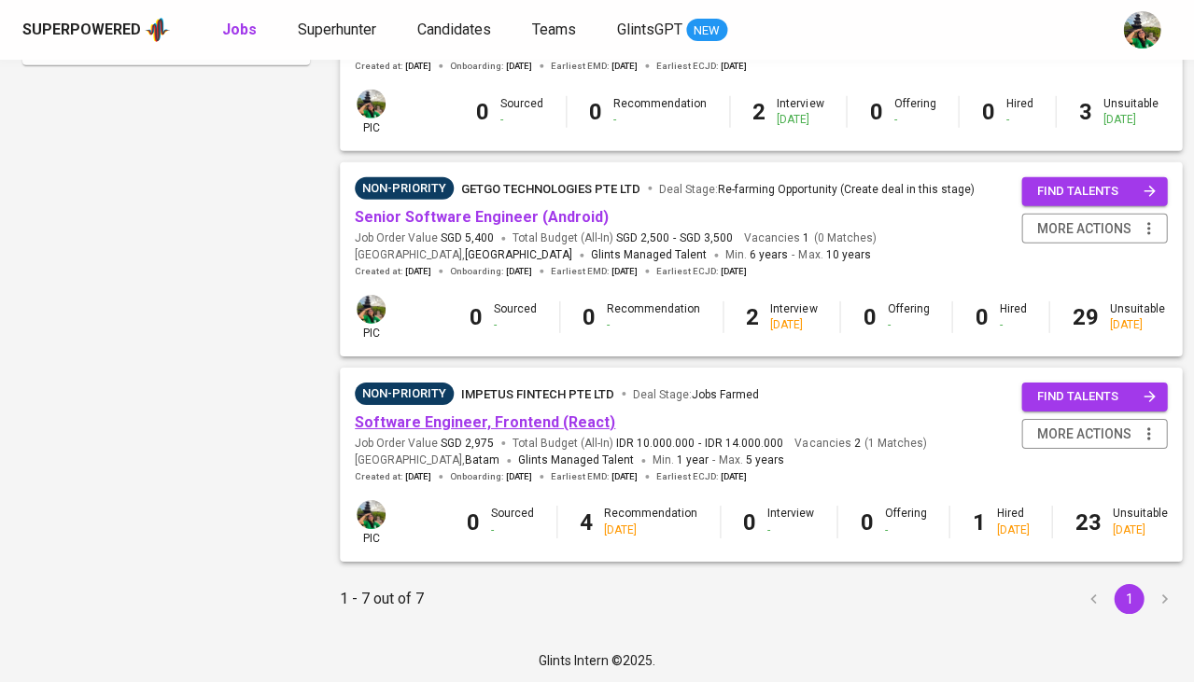
scroll to position [1137, 0]
click at [499, 415] on link "Software Engineer, Frontend (React)" at bounding box center [485, 424] width 260 height 18
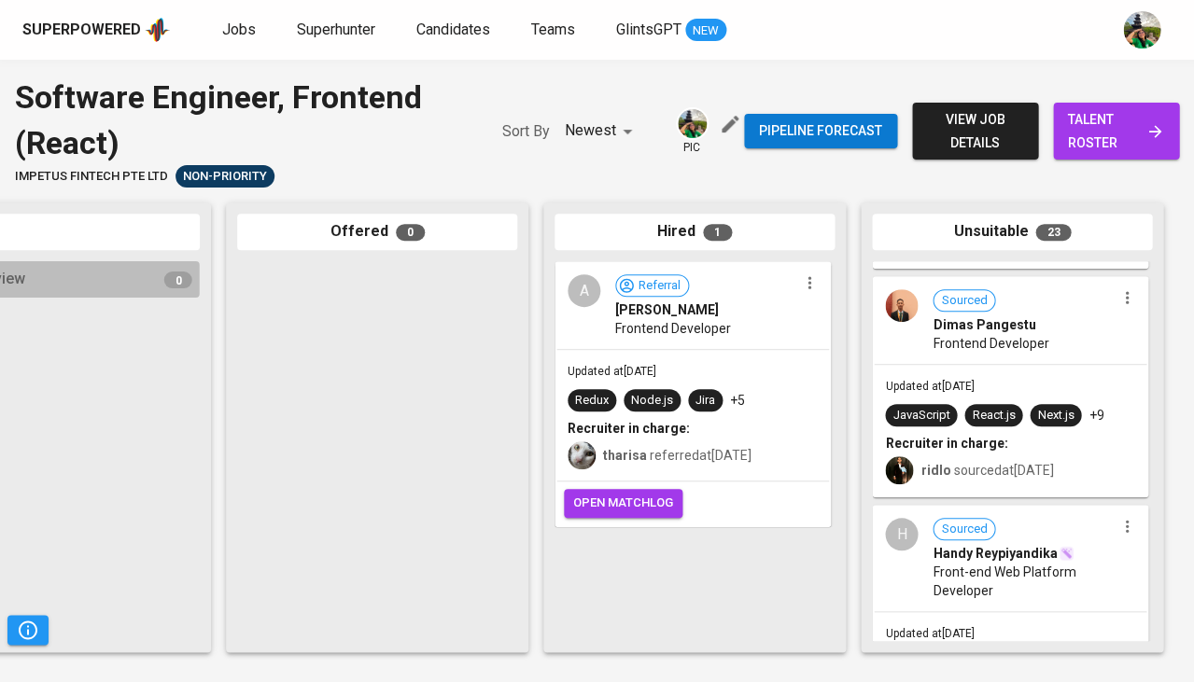
scroll to position [300, 0]
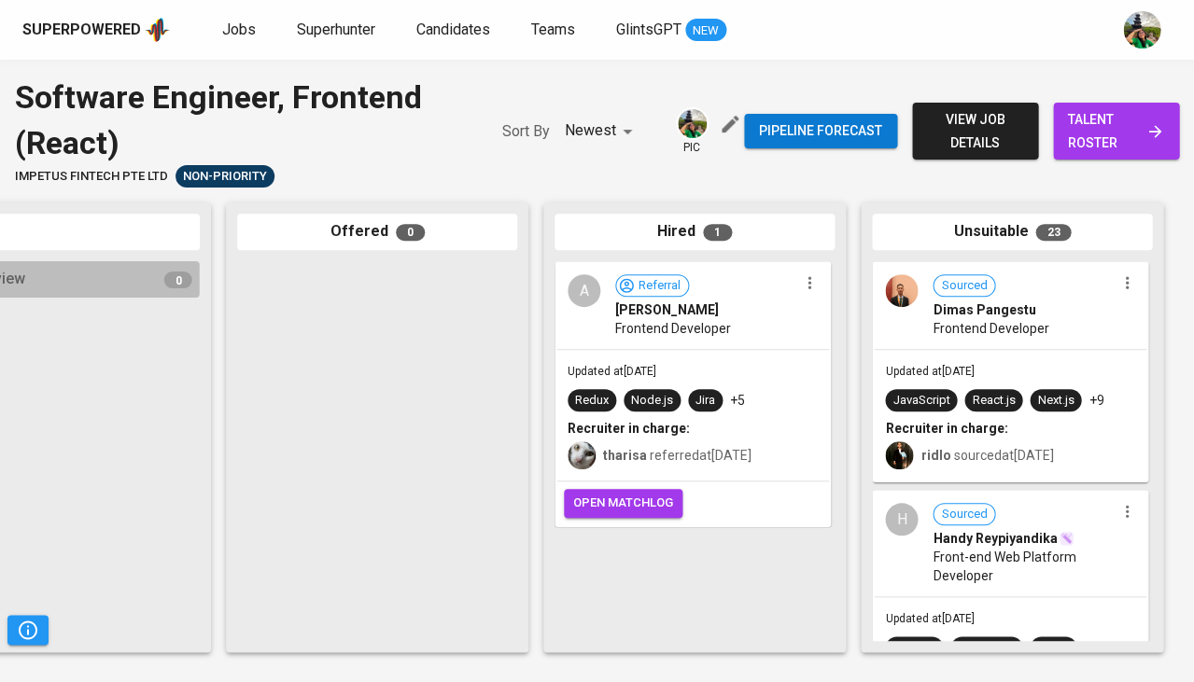
click at [720, 373] on div "Updated at Jun 27, 2025 Redux Node.js Jira +5 Recruiter in charge: tharisa refe…" at bounding box center [692, 415] width 273 height 131
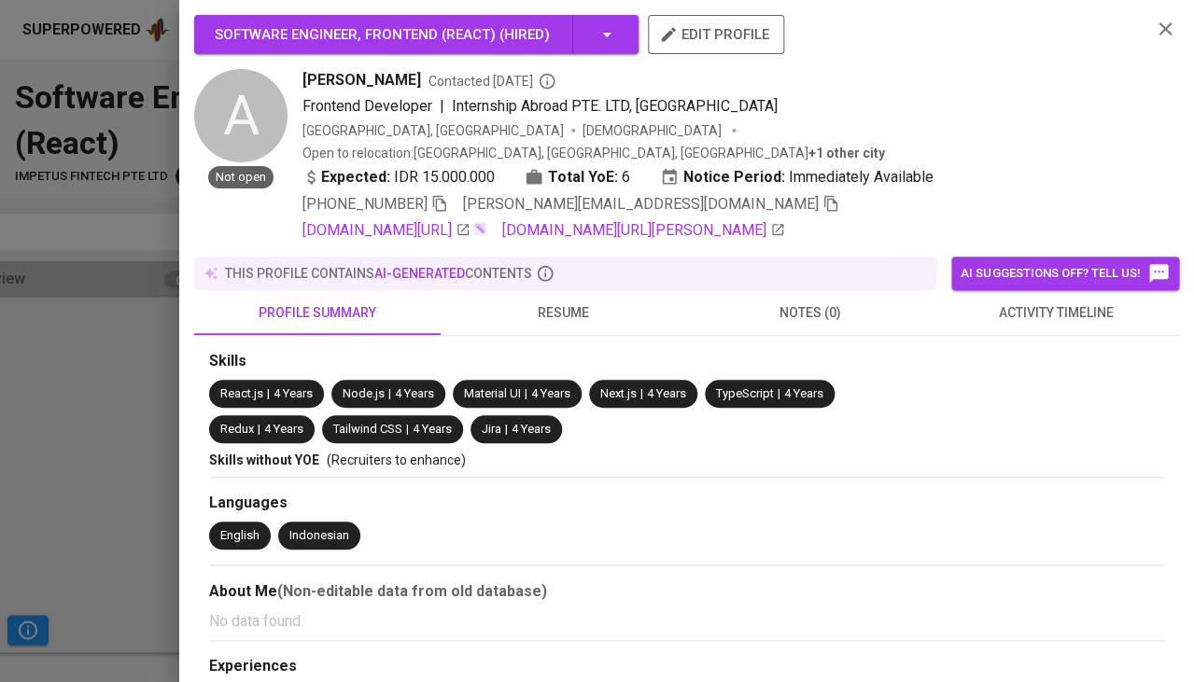
click at [33, 443] on div at bounding box center [597, 341] width 1194 height 682
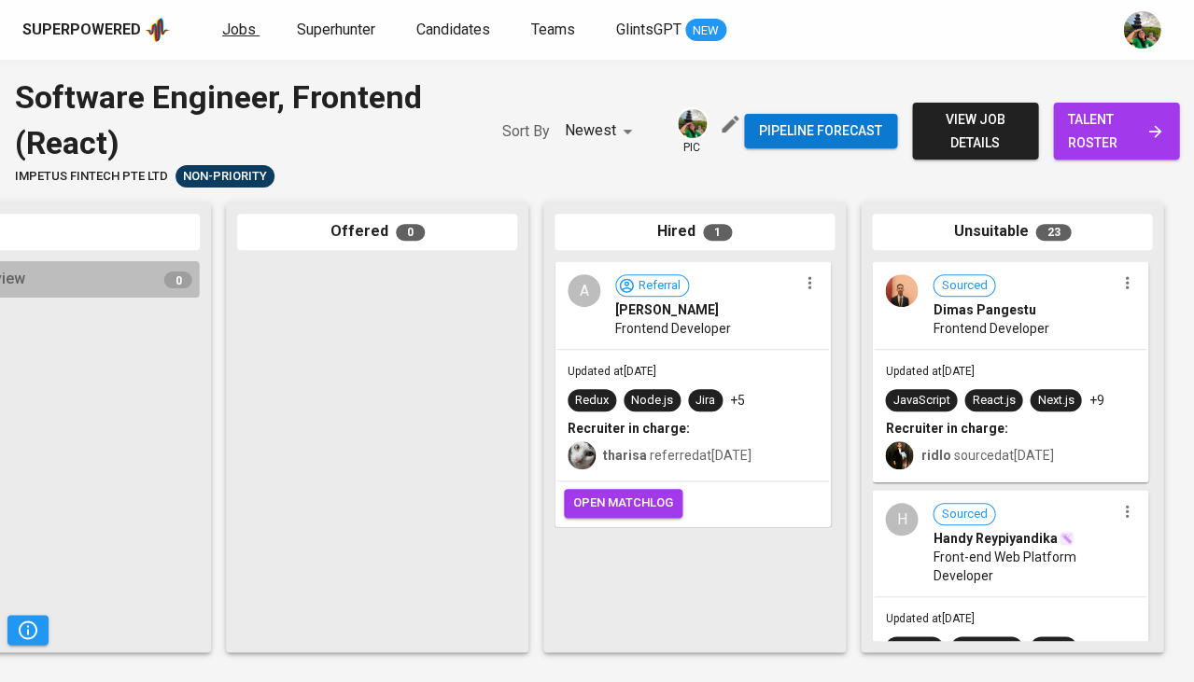
click at [236, 36] on span "Jobs" at bounding box center [239, 30] width 34 height 18
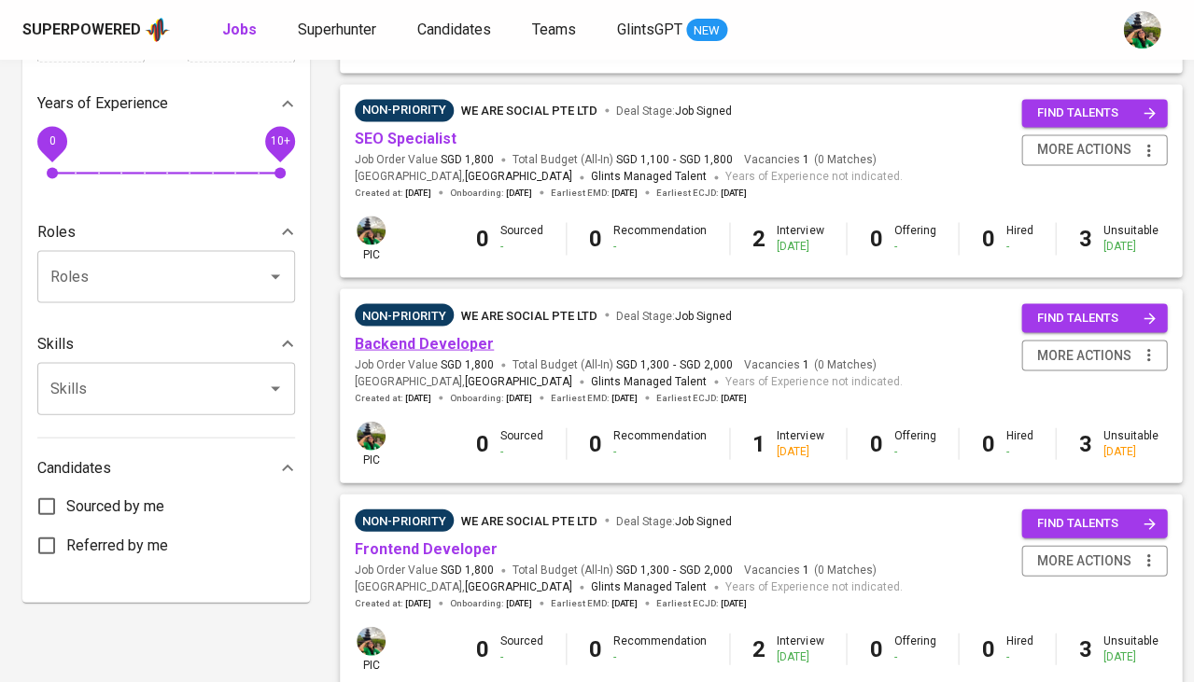
scroll to position [661, 0]
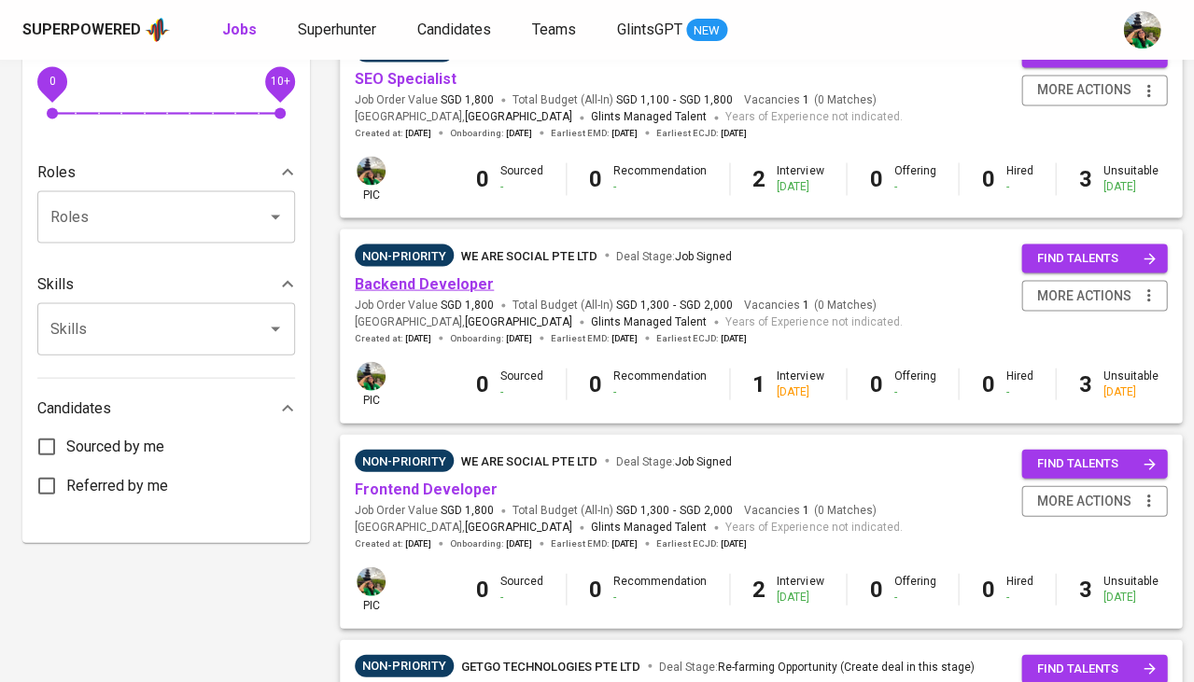
click at [430, 276] on link "Backend Developer" at bounding box center [424, 283] width 139 height 18
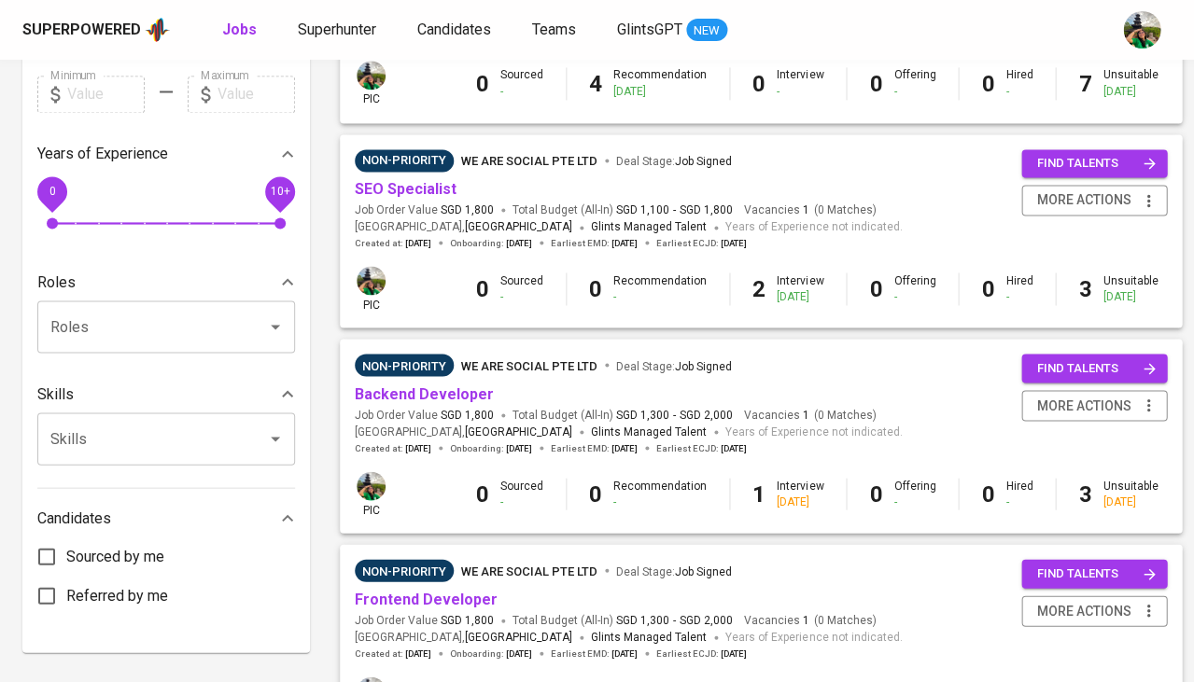
scroll to position [553, 0]
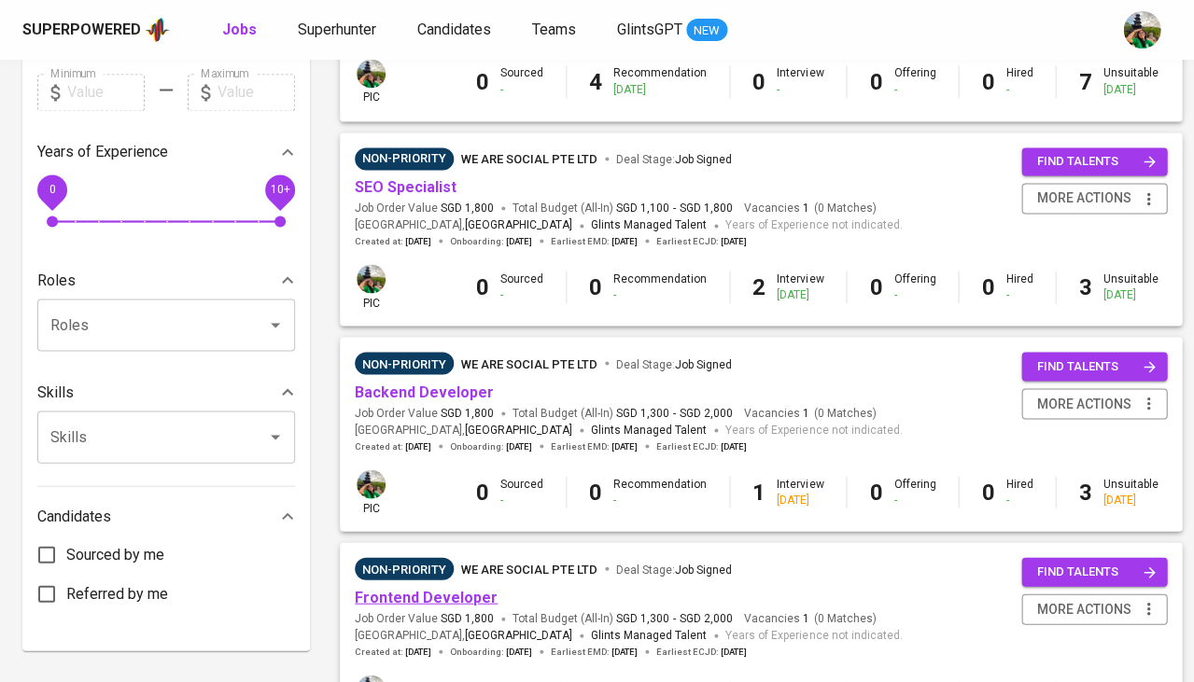
click at [425, 588] on link "Frontend Developer" at bounding box center [426, 597] width 143 height 18
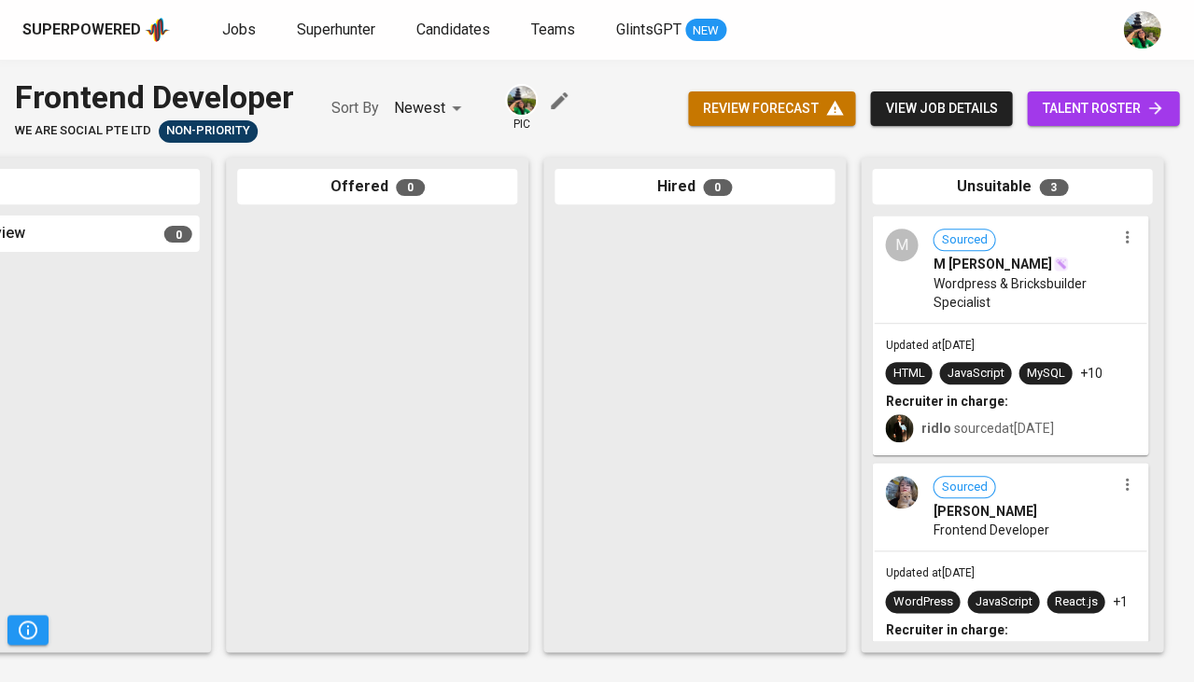
scroll to position [0, 1030]
click at [948, 130] on div "review forecast view job details talent roster" at bounding box center [933, 109] width 491 height 68
click at [931, 106] on span "view job details" at bounding box center [941, 108] width 112 height 23
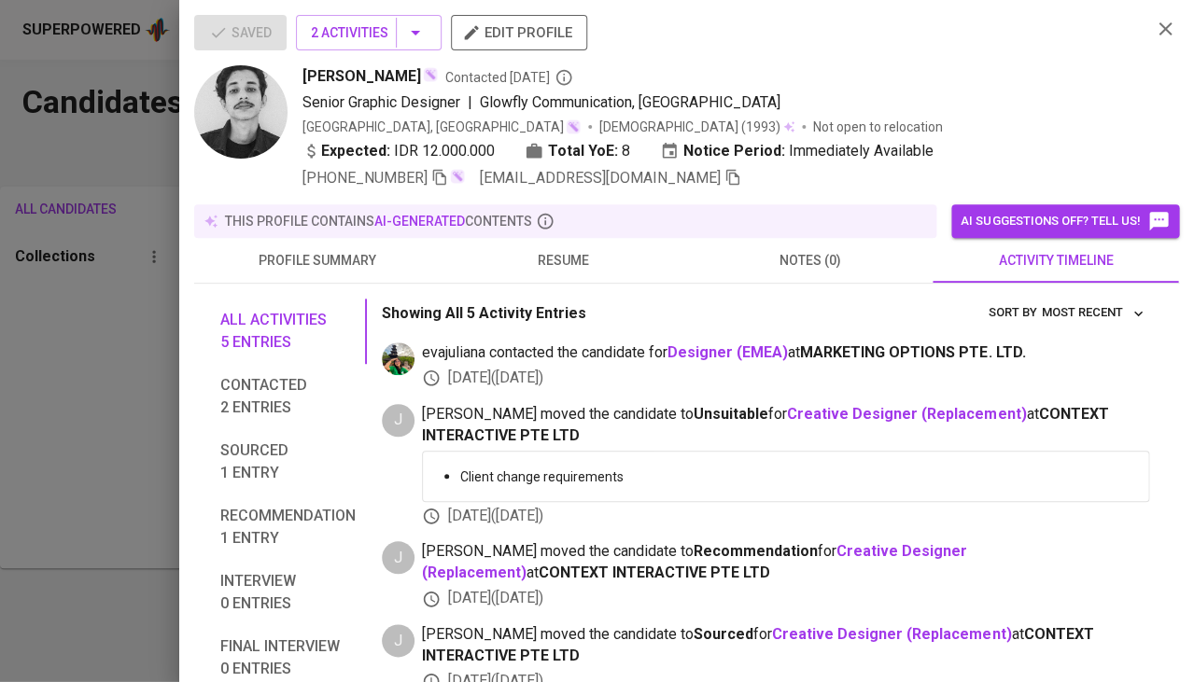
scroll to position [113, 0]
